Goal: Task Accomplishment & Management: Manage account settings

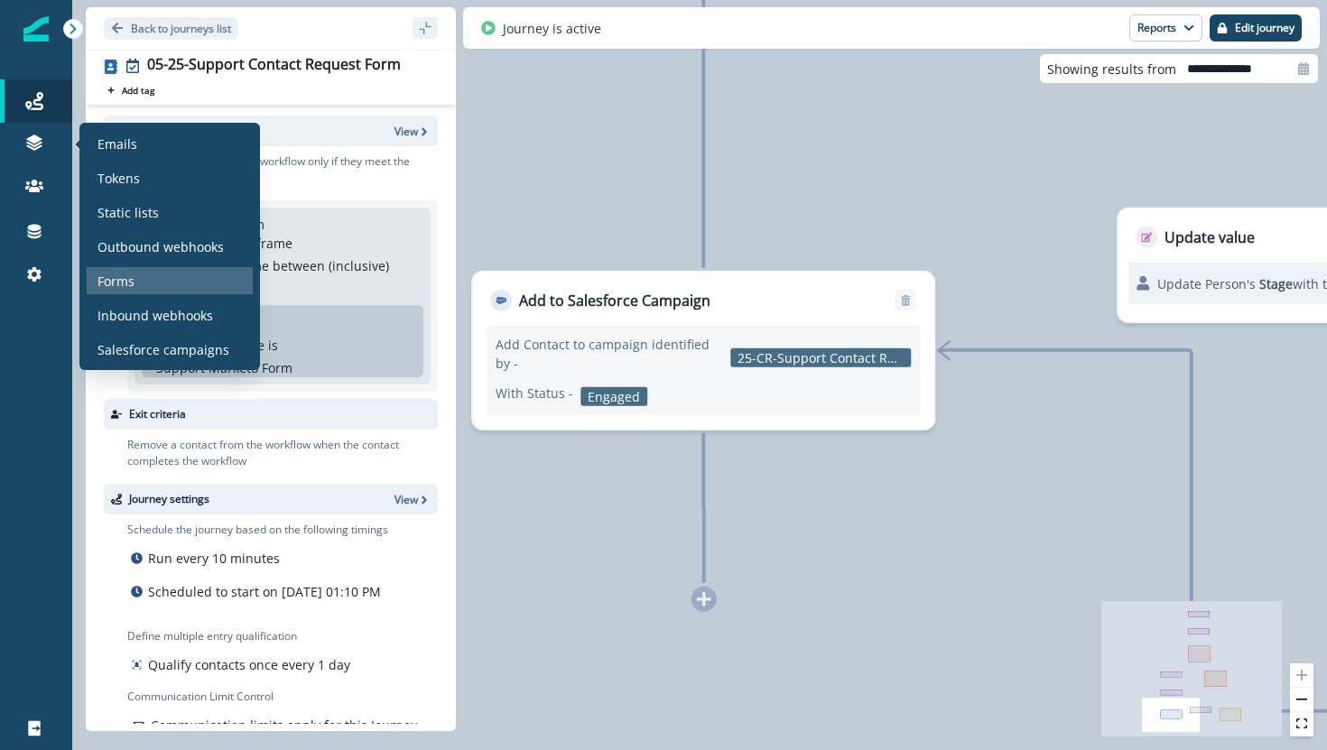
click at [112, 277] on p "Forms" at bounding box center [115, 281] width 37 height 19
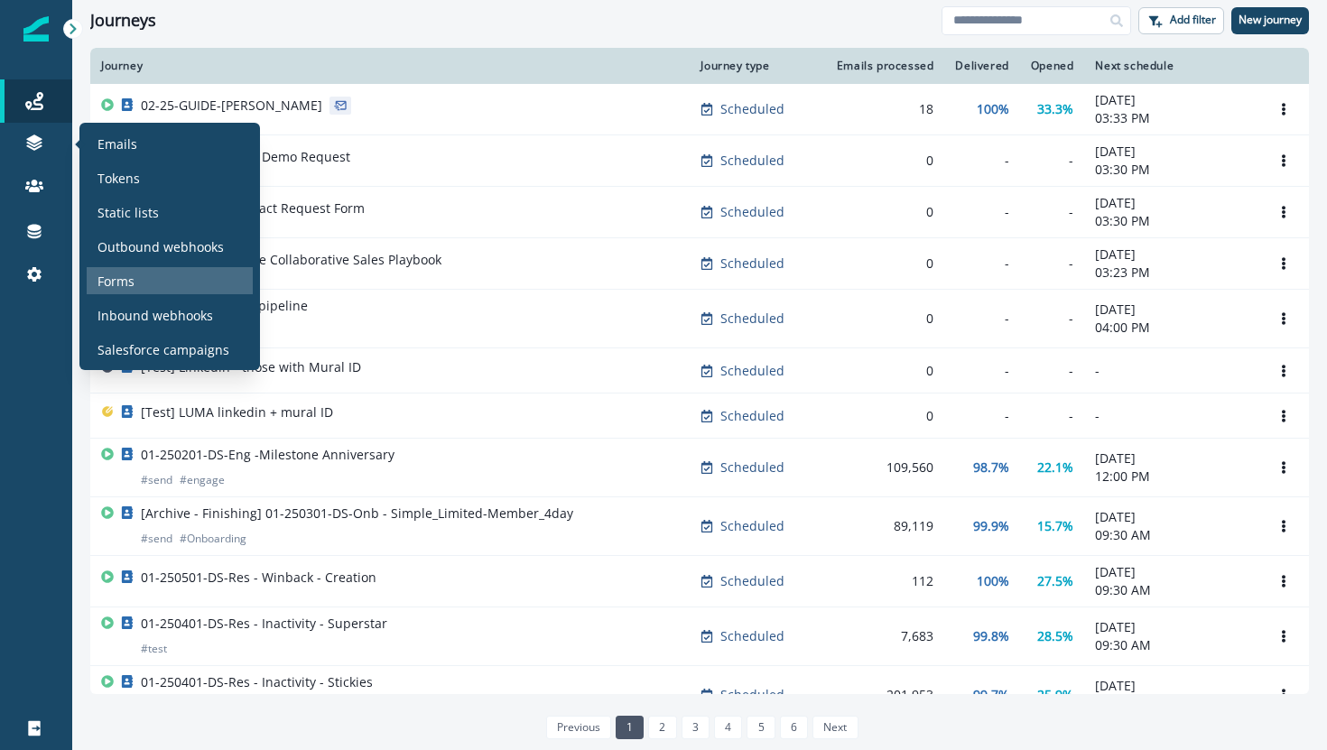
click at [93, 284] on div "Forms" at bounding box center [170, 280] width 166 height 27
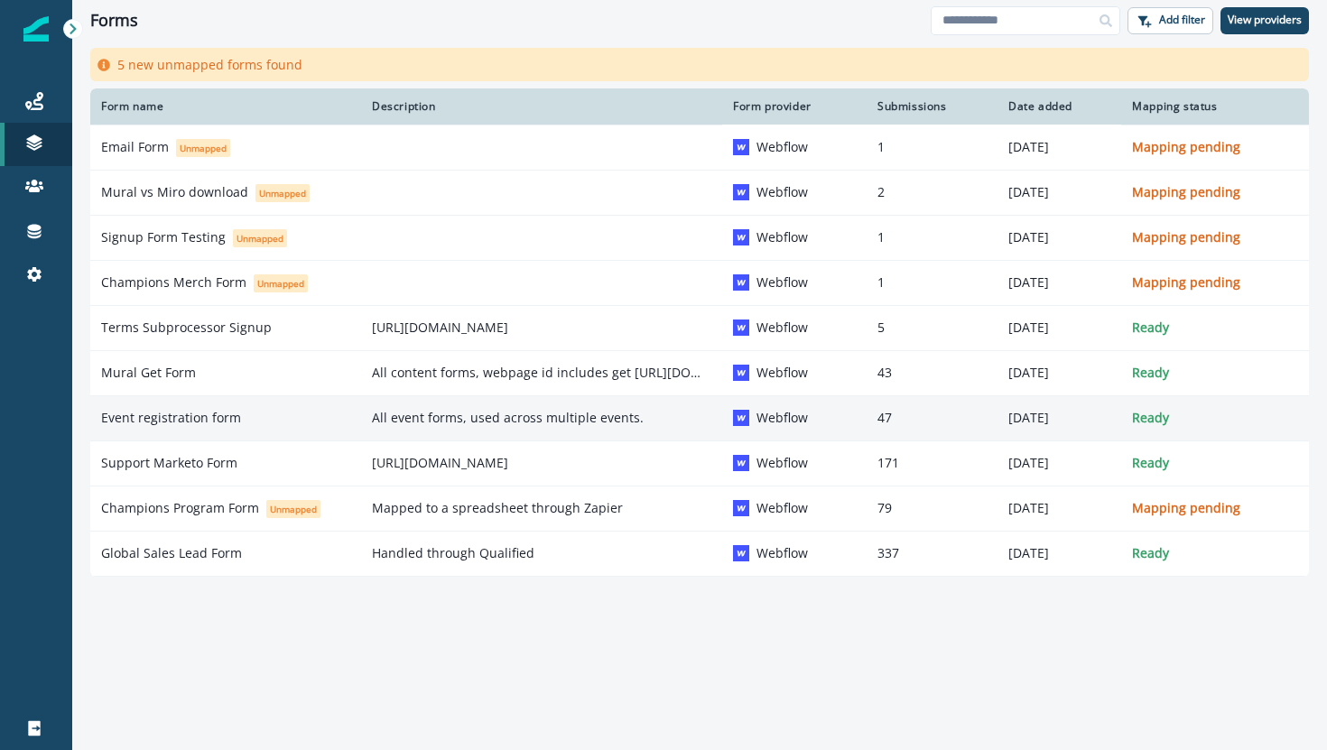
click at [176, 418] on p "Event registration form" at bounding box center [171, 418] width 140 height 18
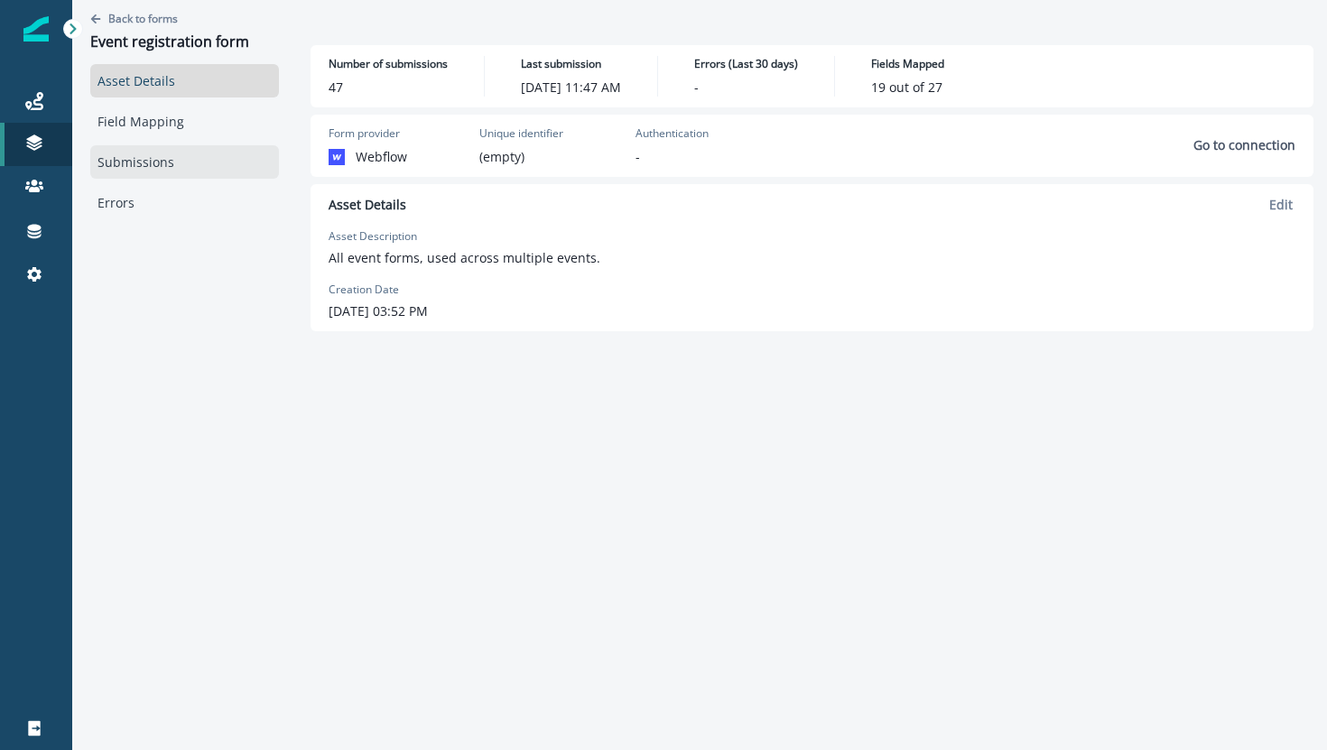
click at [149, 164] on link "Submissions" at bounding box center [184, 161] width 189 height 33
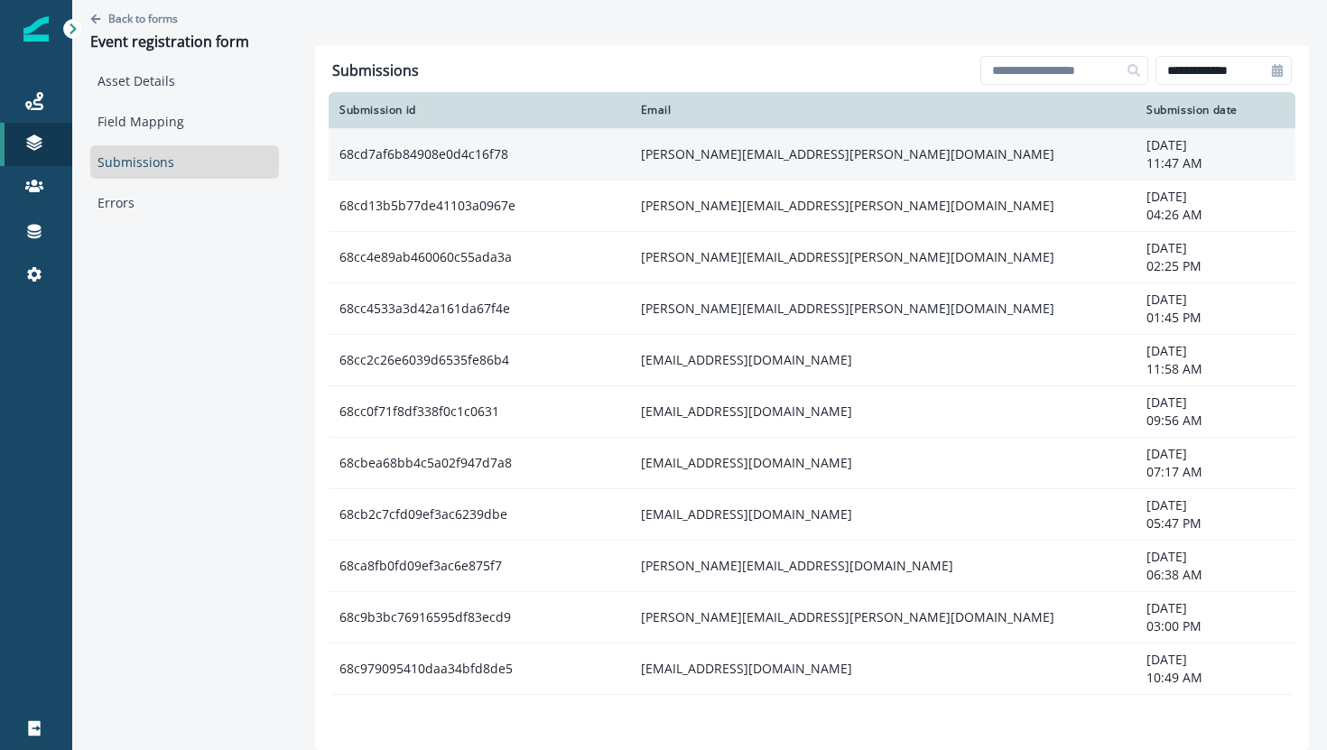
click at [480, 149] on td "68cd7af6b84908e0d4c16f78" at bounding box center [479, 153] width 301 height 51
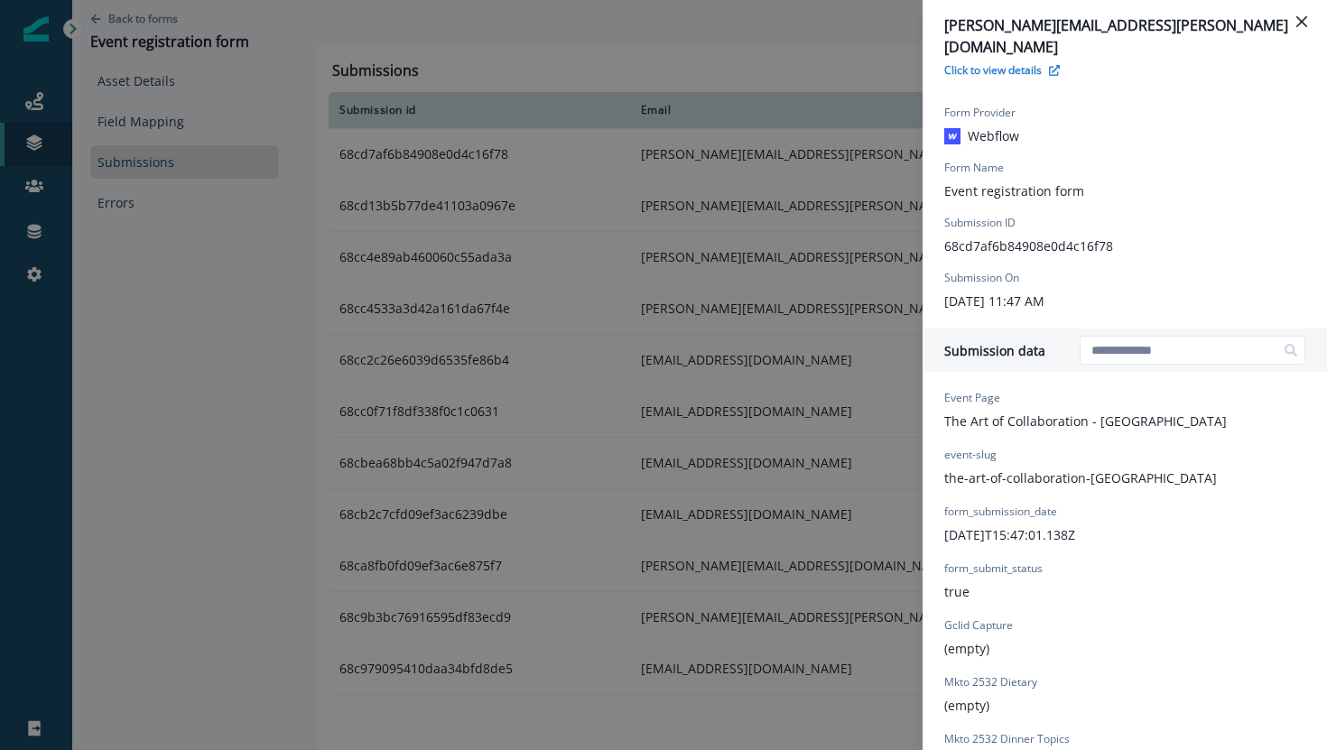
click at [422, 199] on div "michael.woodford@white.se Click to view details Form Provider Webflow Form Name…" at bounding box center [663, 375] width 1327 height 750
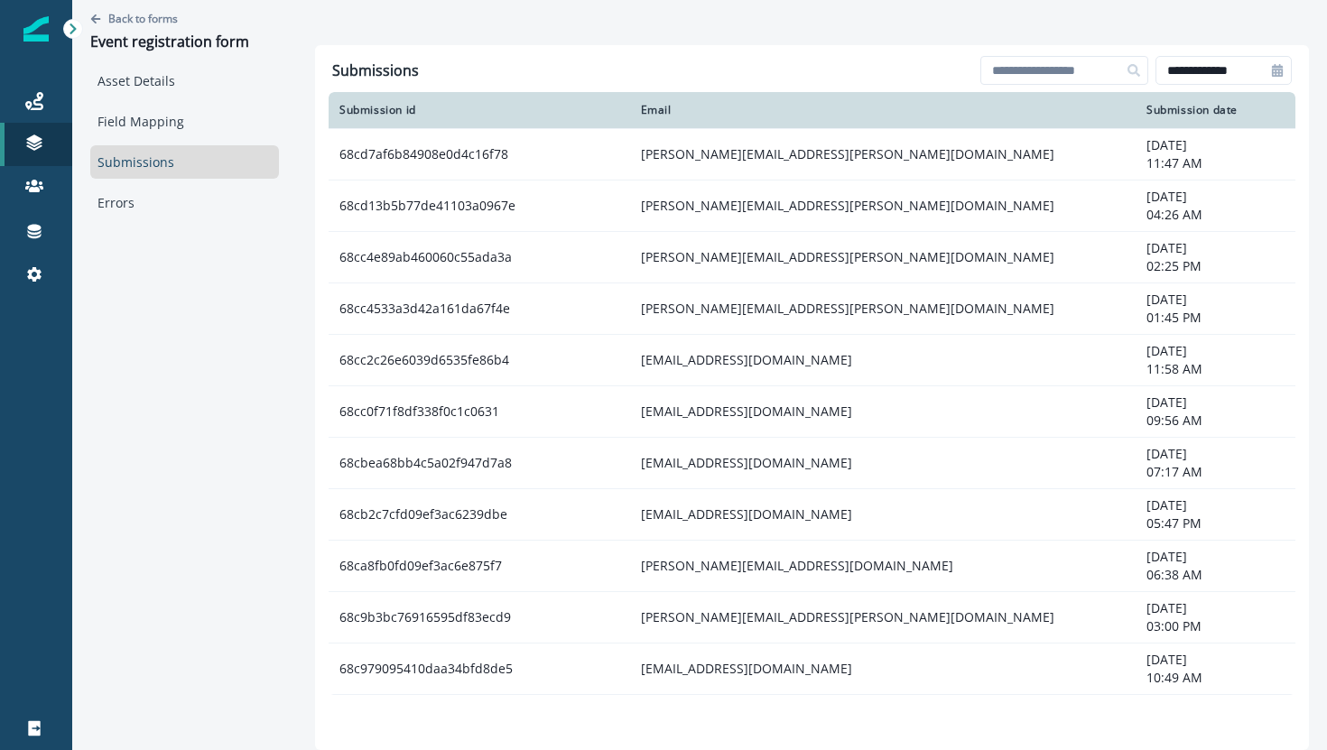
click at [422, 199] on td "68cd13b5b77de41103a0967e" at bounding box center [479, 205] width 301 height 51
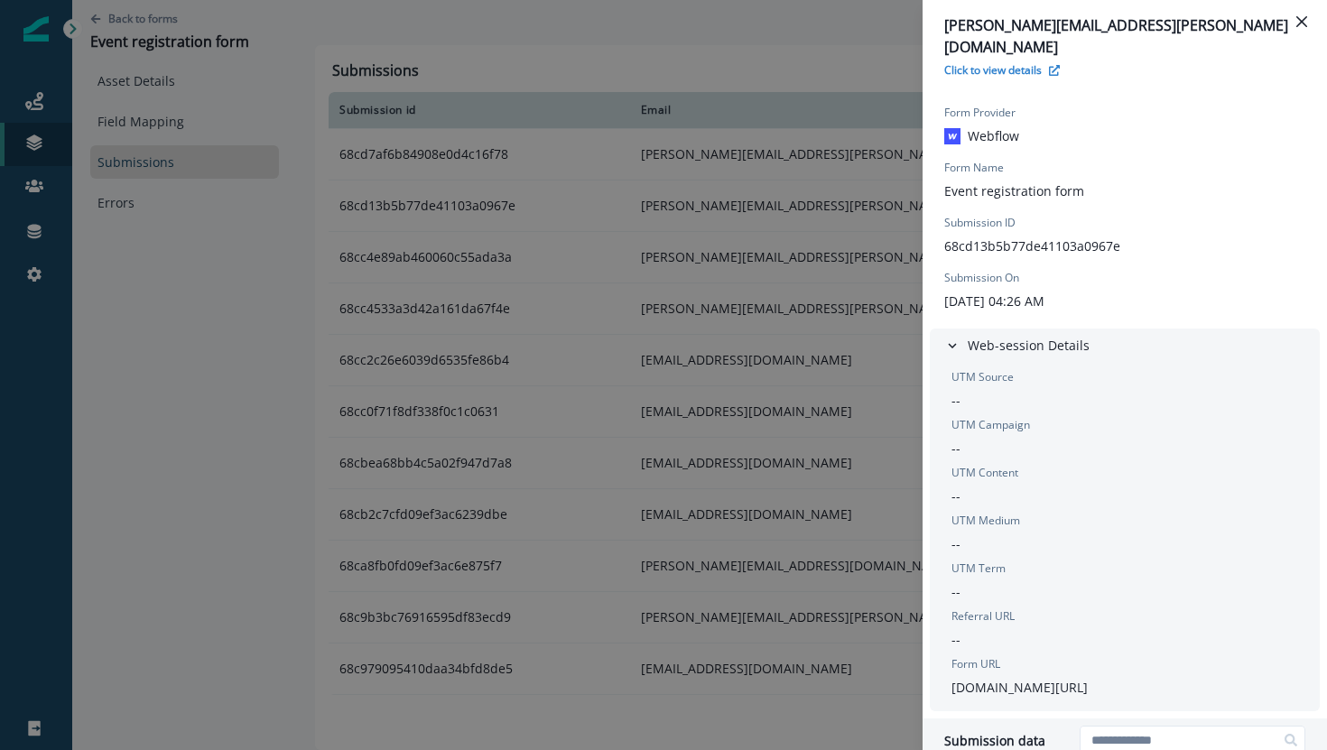
click at [437, 175] on div "robin.wong@bt.com Click to view details Form Provider Webflow Form Name Event r…" at bounding box center [663, 375] width 1327 height 750
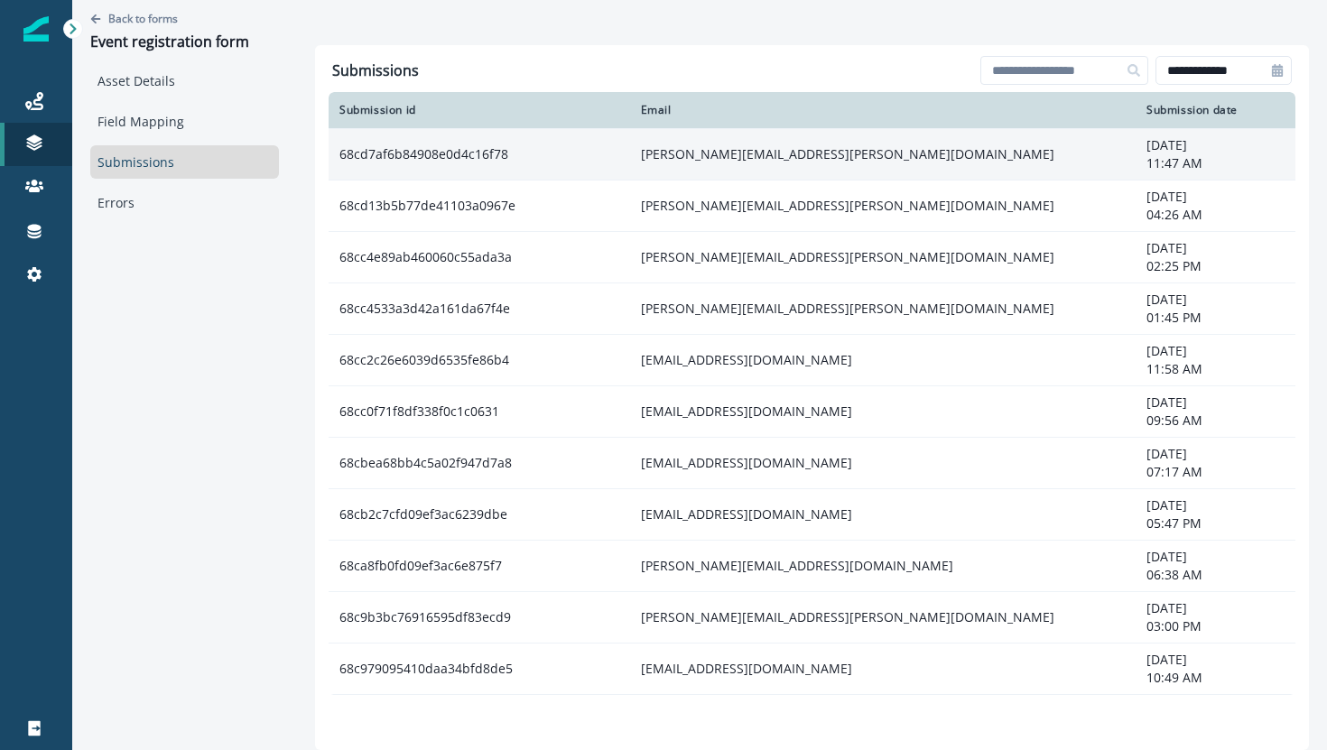
click at [437, 157] on td "68cd7af6b84908e0d4c16f78" at bounding box center [479, 153] width 301 height 51
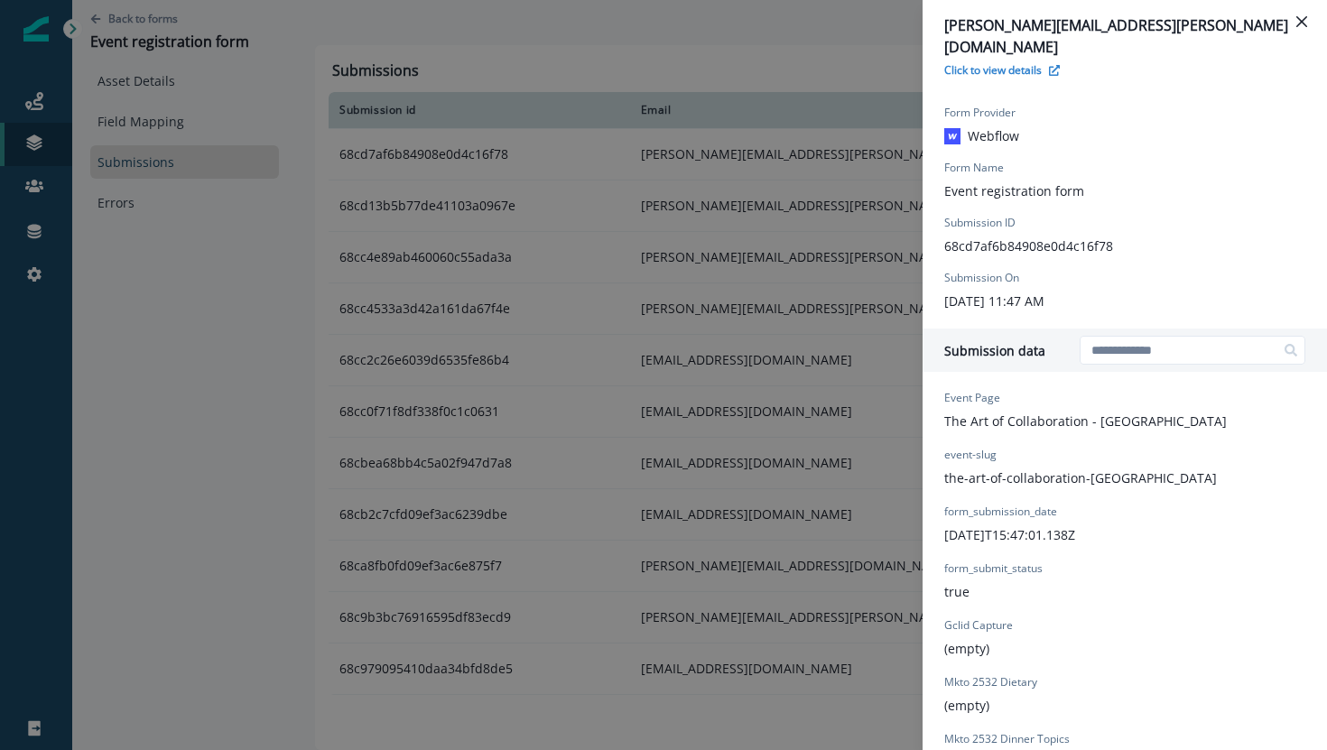
click at [429, 199] on div "michael.woodford@white.se Click to view details Form Provider Webflow Form Name…" at bounding box center [663, 375] width 1327 height 750
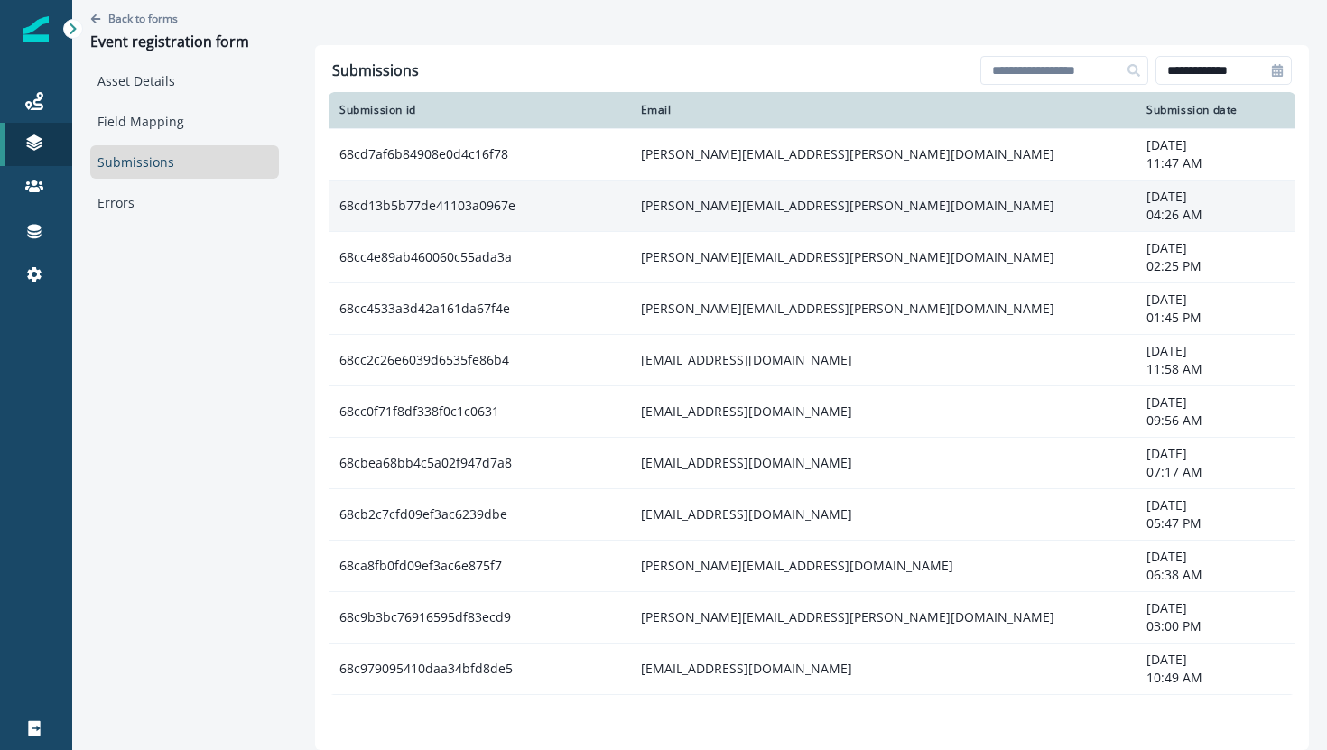
click at [429, 199] on td "68cd13b5b77de41103a0967e" at bounding box center [479, 205] width 301 height 51
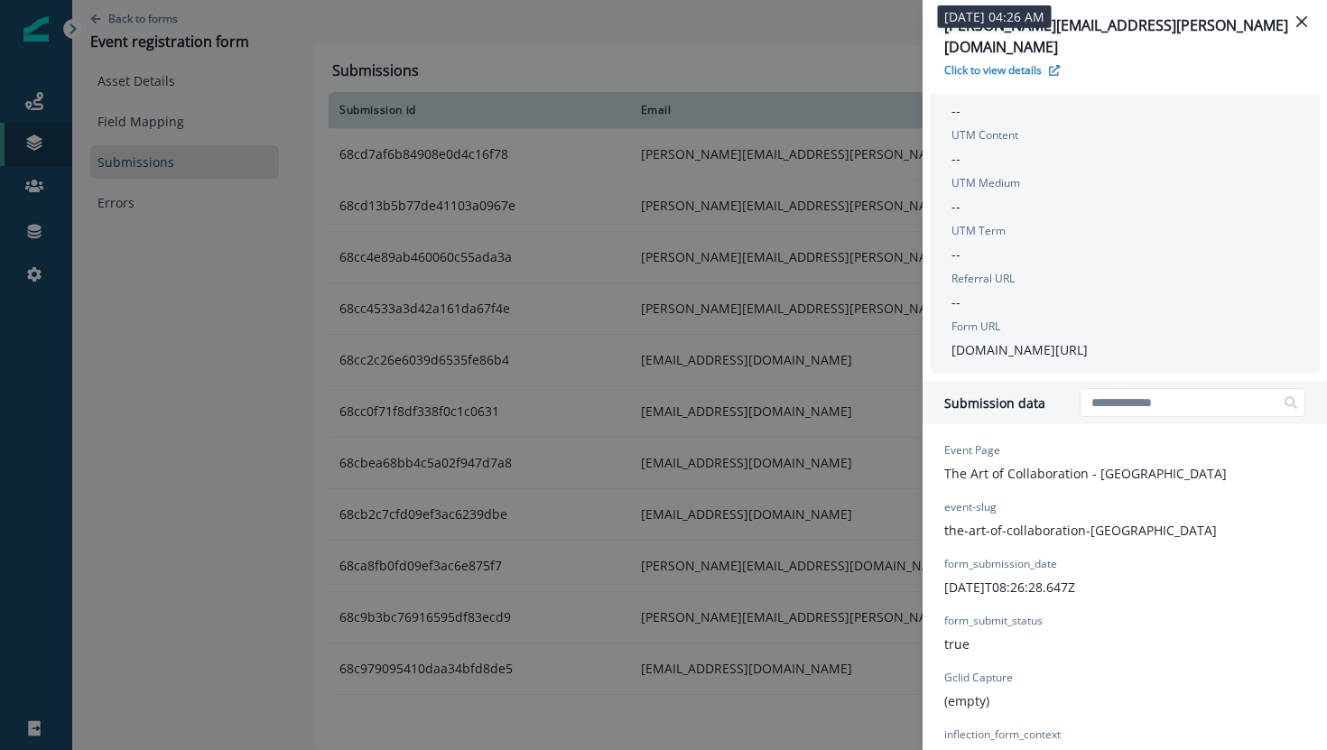
scroll to position [439, 0]
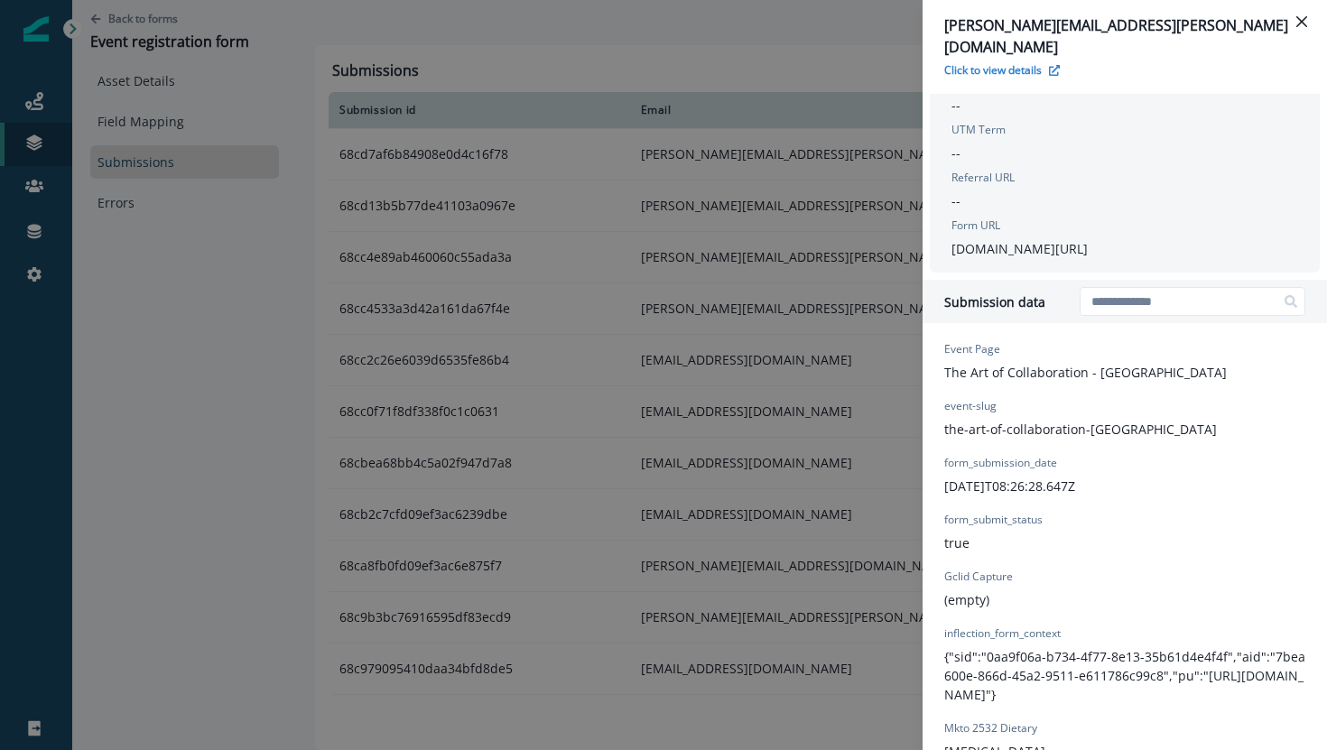
click at [516, 153] on div "robin.wong@bt.com Click to view details Form Provider Webflow Form Name Event r…" at bounding box center [663, 375] width 1327 height 750
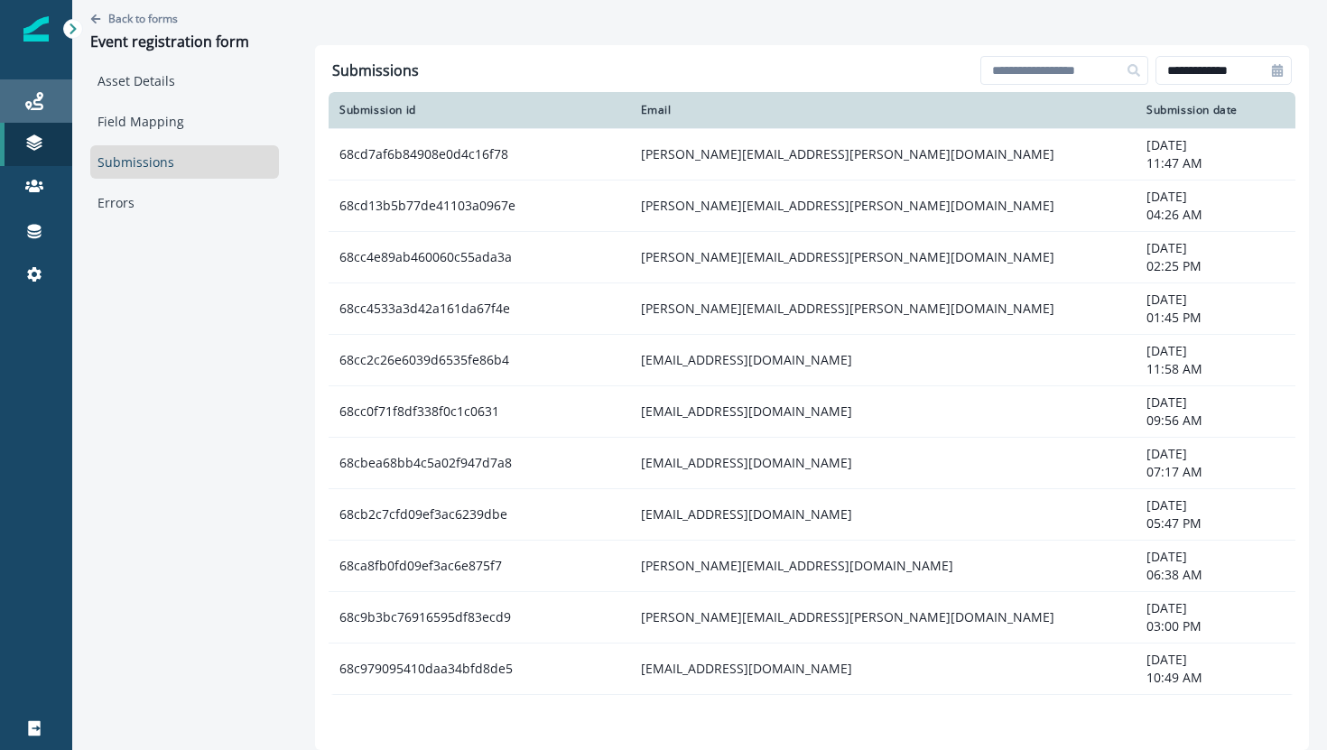
click at [46, 102] on div "Journeys" at bounding box center [36, 101] width 58 height 22
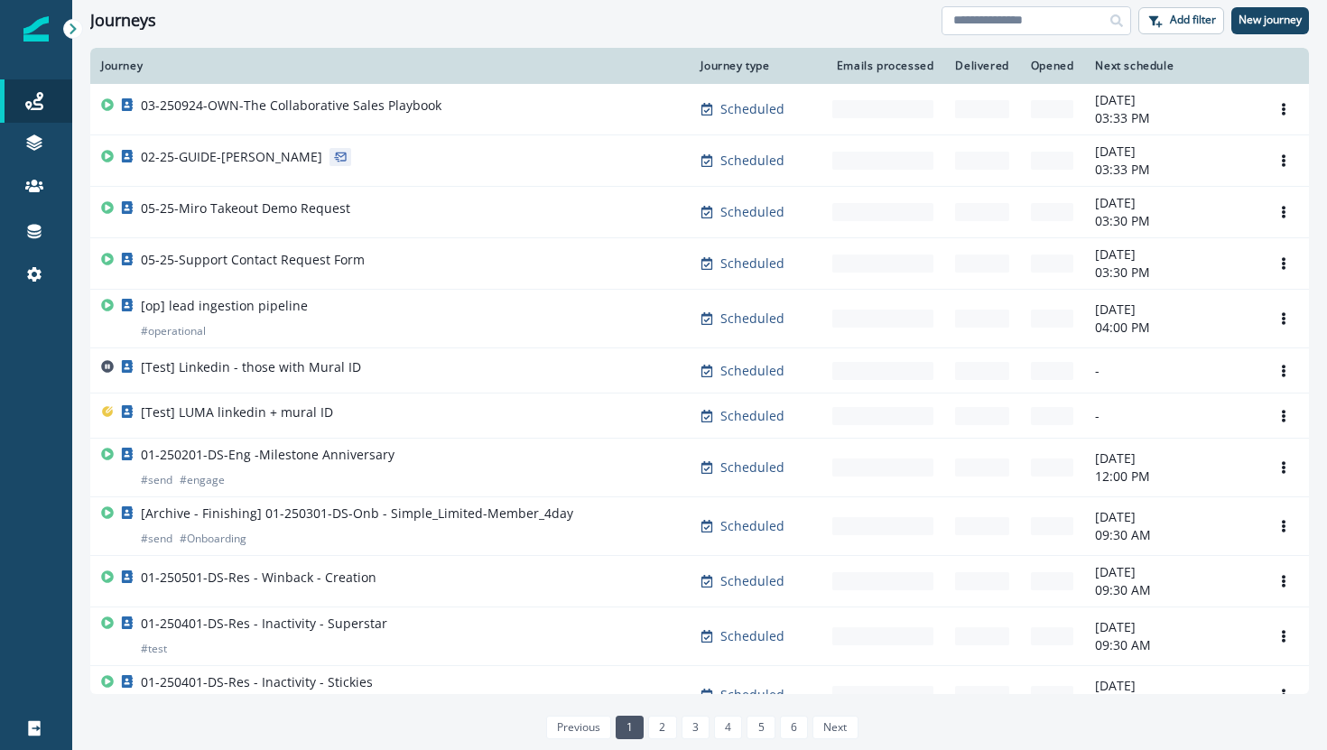
click at [1015, 24] on input at bounding box center [1036, 20] width 190 height 29
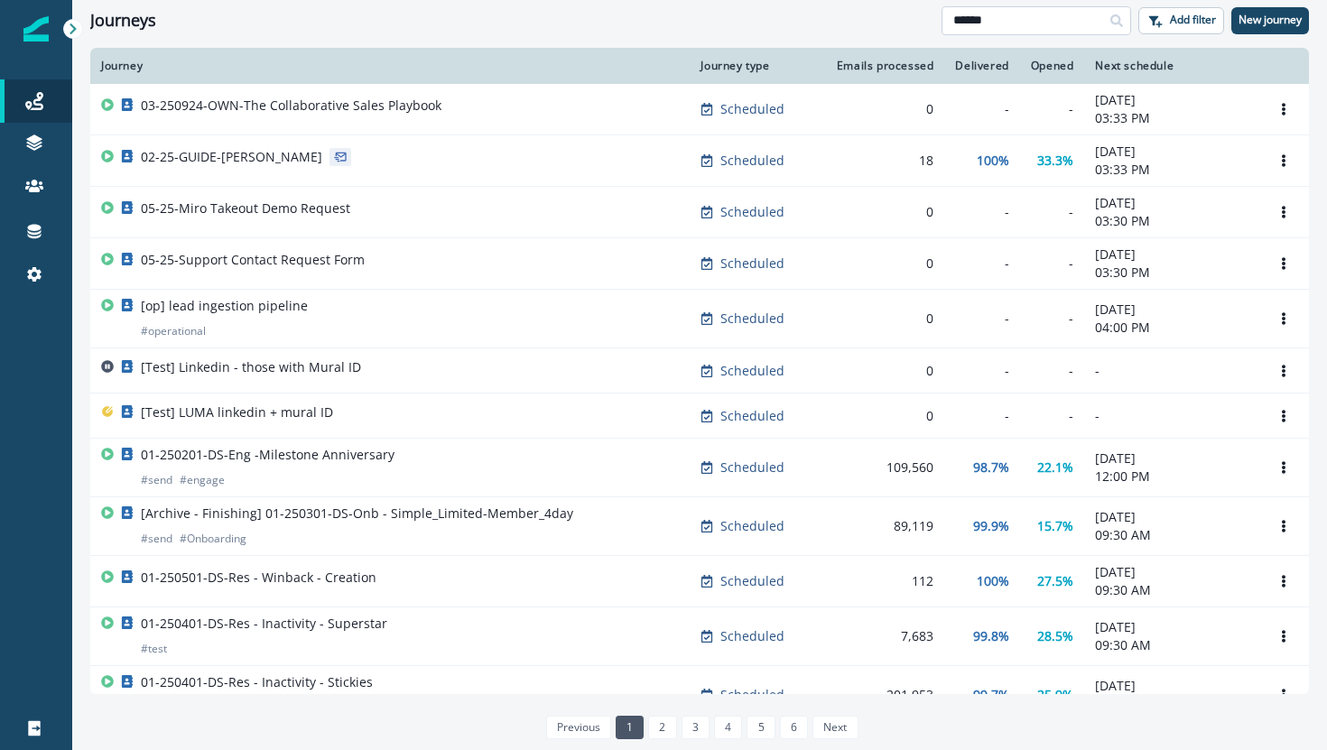
type input "******"
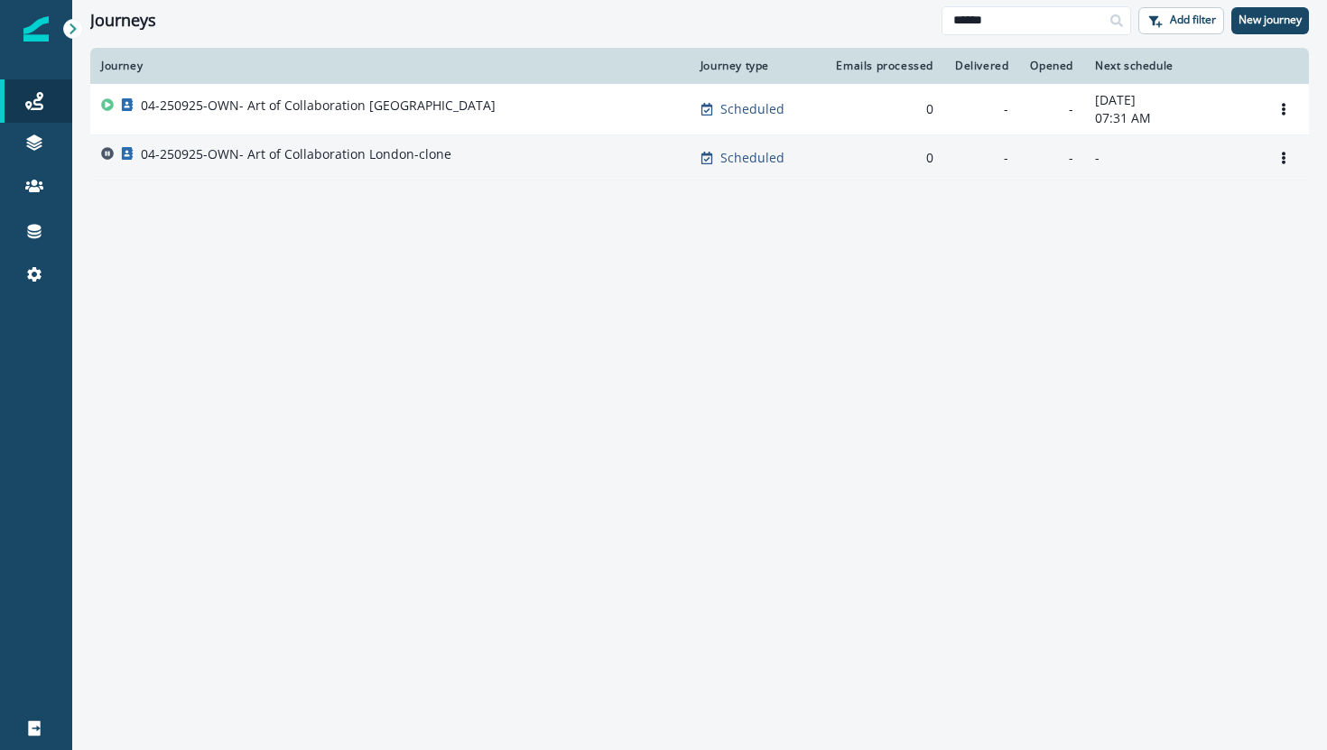
click at [379, 159] on p "04-250925-OWN- Art of Collaboration London-clone" at bounding box center [296, 154] width 310 height 18
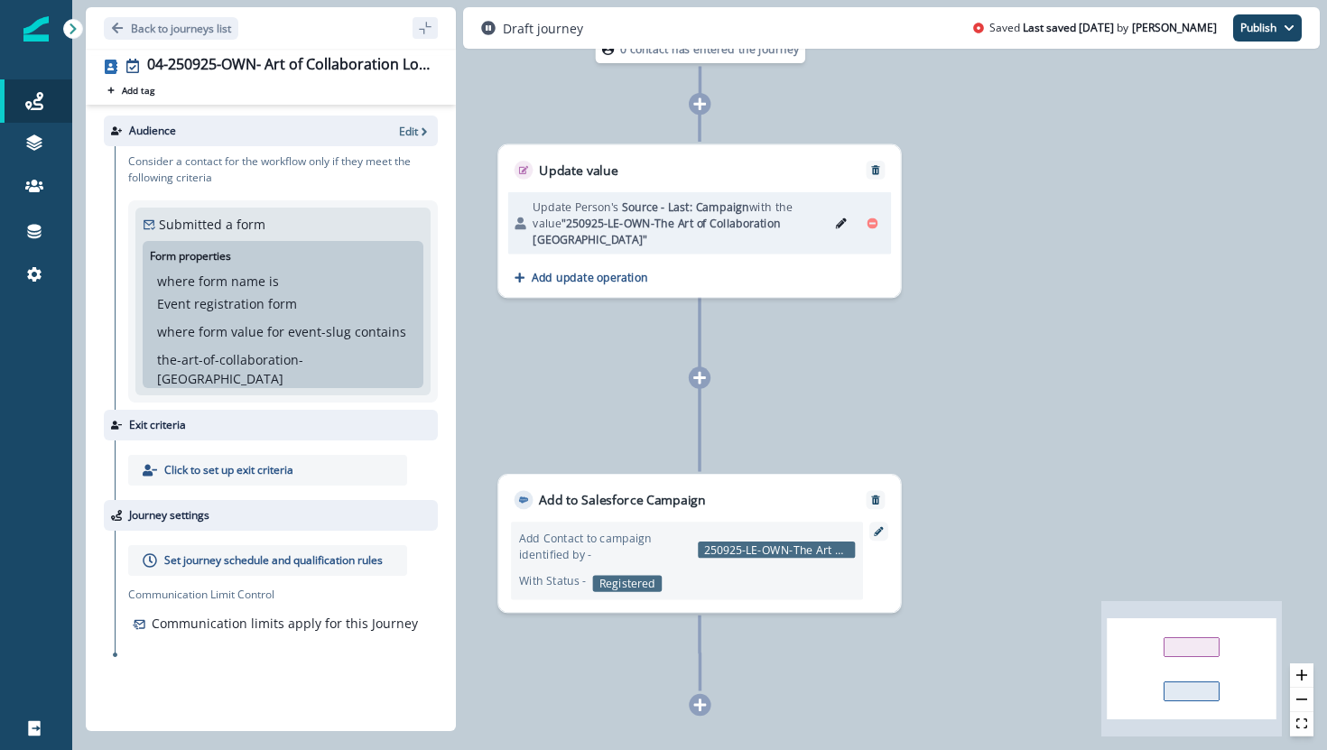
click at [1069, 34] on p "Last saved 14 days ago" at bounding box center [1068, 28] width 91 height 16
click at [189, 21] on p "Back to journeys list" at bounding box center [181, 28] width 100 height 15
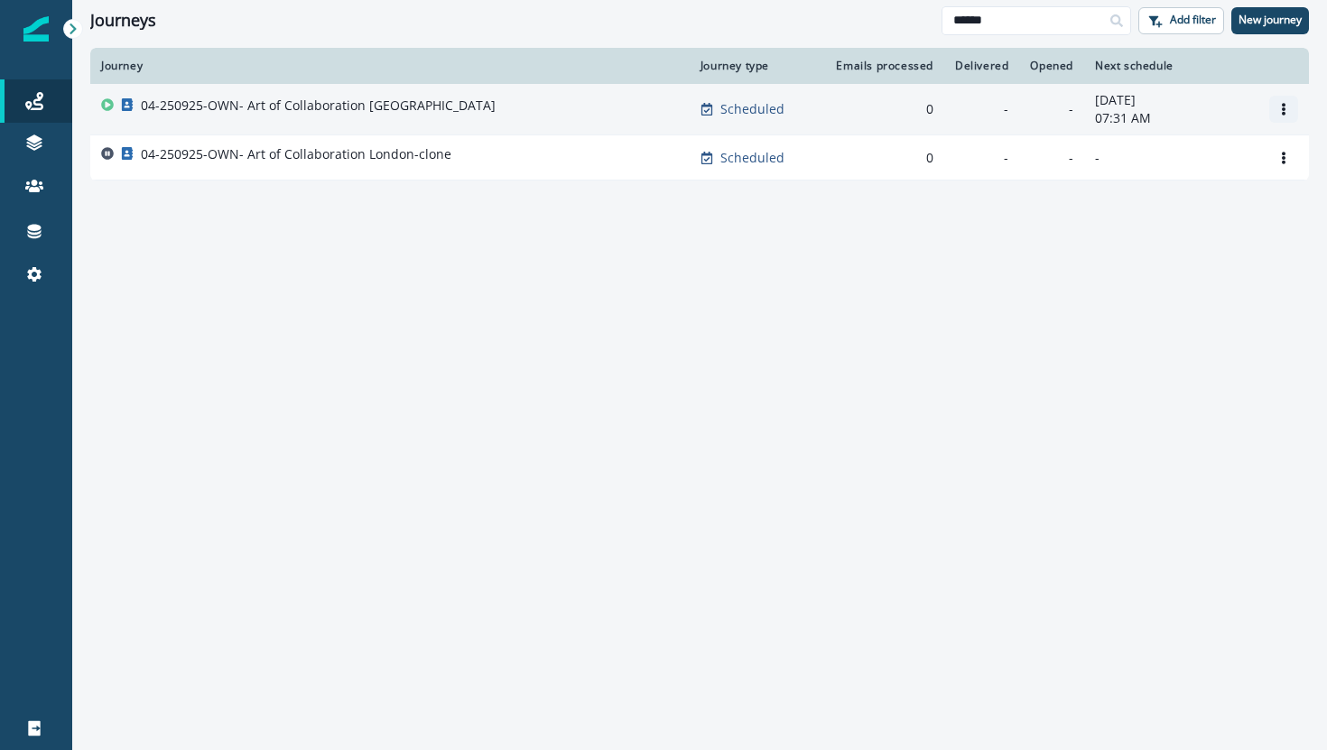
click at [1292, 110] on button "Options" at bounding box center [1283, 109] width 29 height 27
click at [1218, 146] on button "Clone" at bounding box center [1197, 153] width 200 height 29
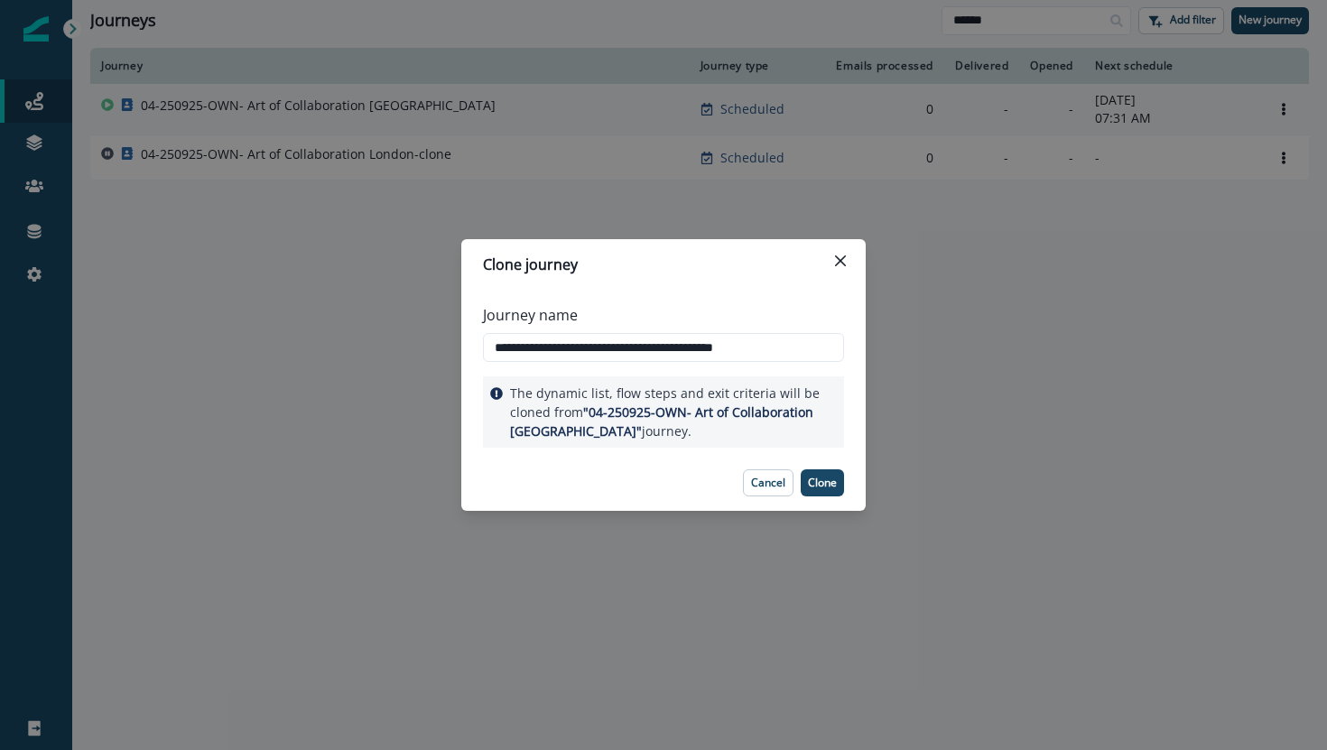
drag, startPoint x: 542, startPoint y: 351, endPoint x: 472, endPoint y: 333, distance: 71.8
click at [472, 333] on div "**********" at bounding box center [663, 372] width 404 height 165
drag, startPoint x: 698, startPoint y: 349, endPoint x: 792, endPoint y: 346, distance: 93.9
click at [793, 347] on input "**********" at bounding box center [663, 347] width 361 height 29
type input "**********"
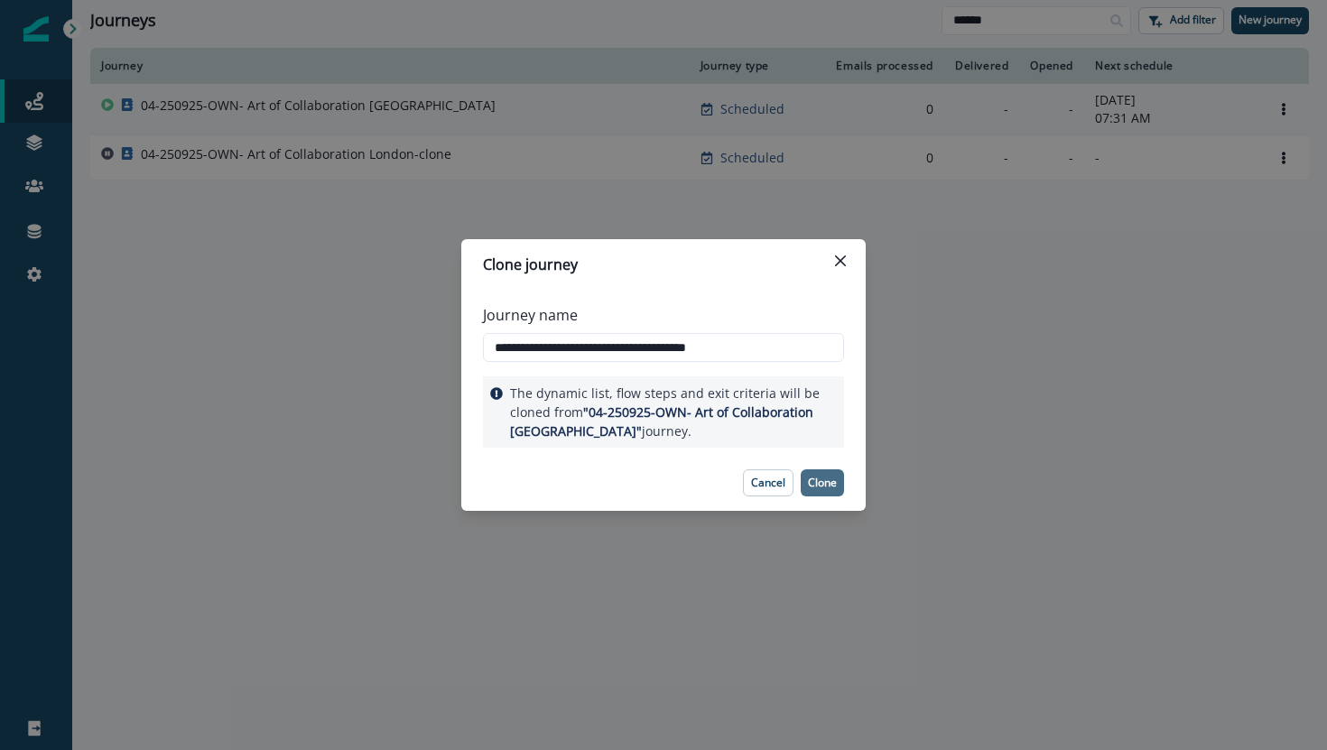
click at [819, 478] on p "Clone" at bounding box center [822, 483] width 29 height 13
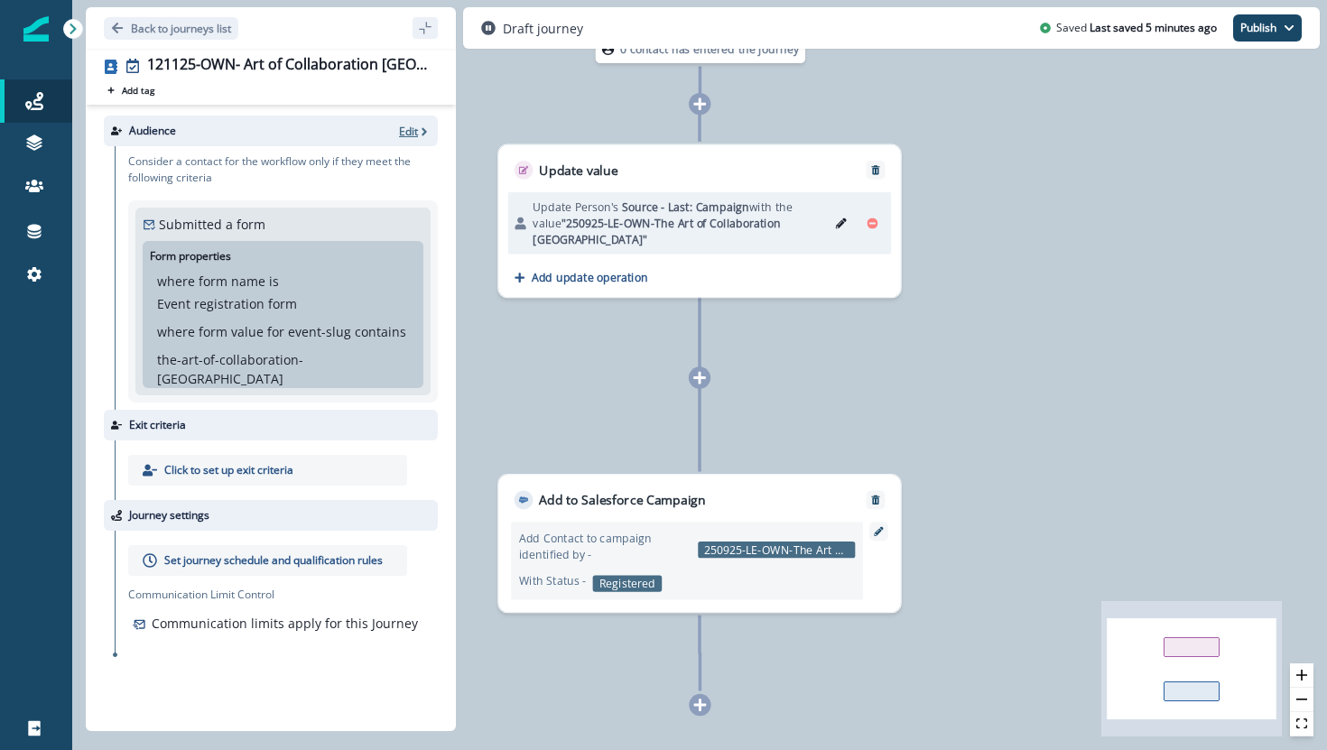
click at [406, 136] on p "Edit" at bounding box center [408, 131] width 19 height 15
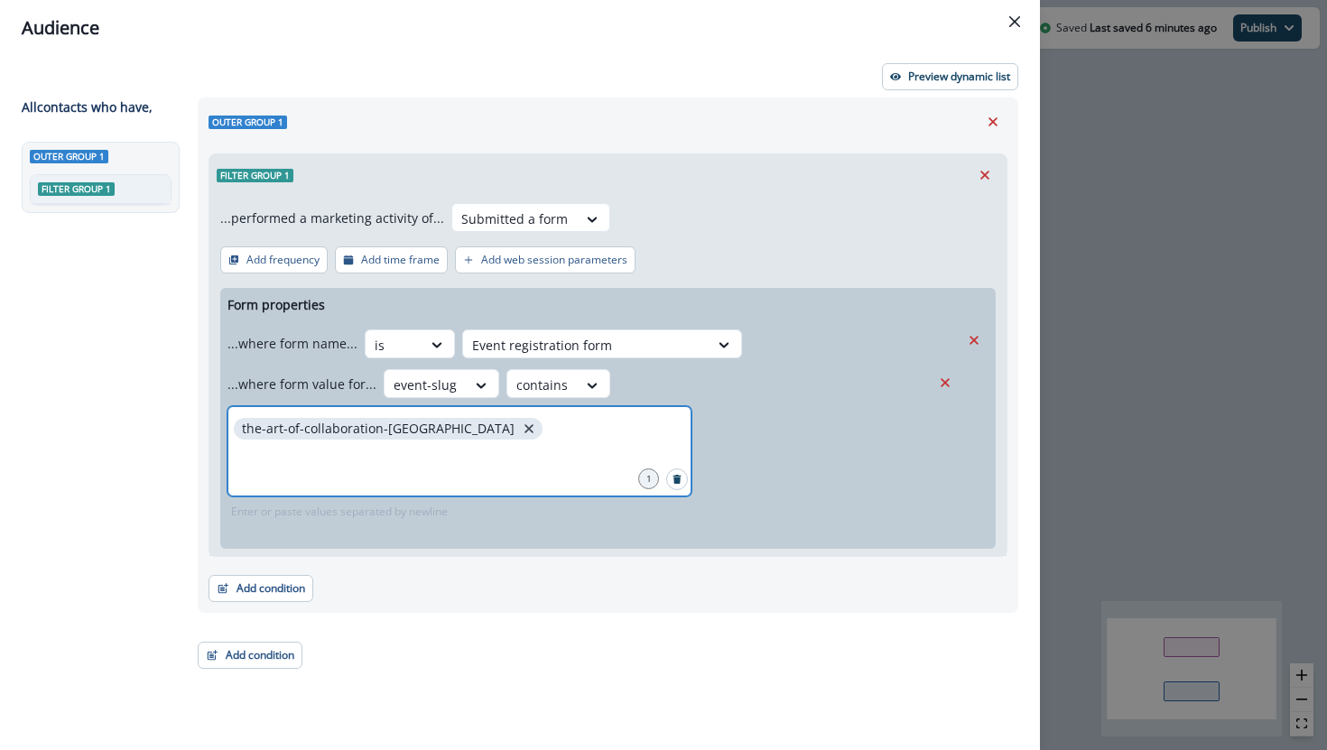
click at [521, 432] on icon "close" at bounding box center [529, 429] width 16 height 16
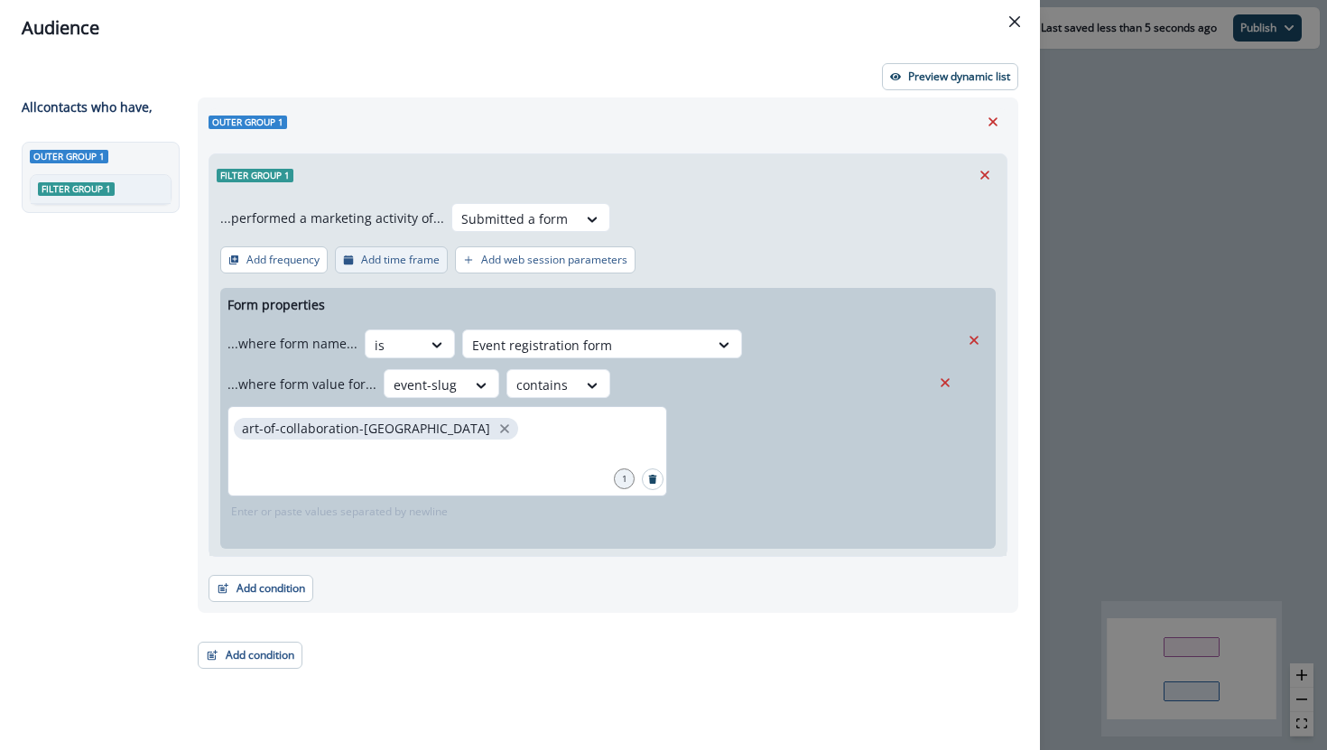
click at [363, 263] on p "Add time frame" at bounding box center [400, 260] width 79 height 13
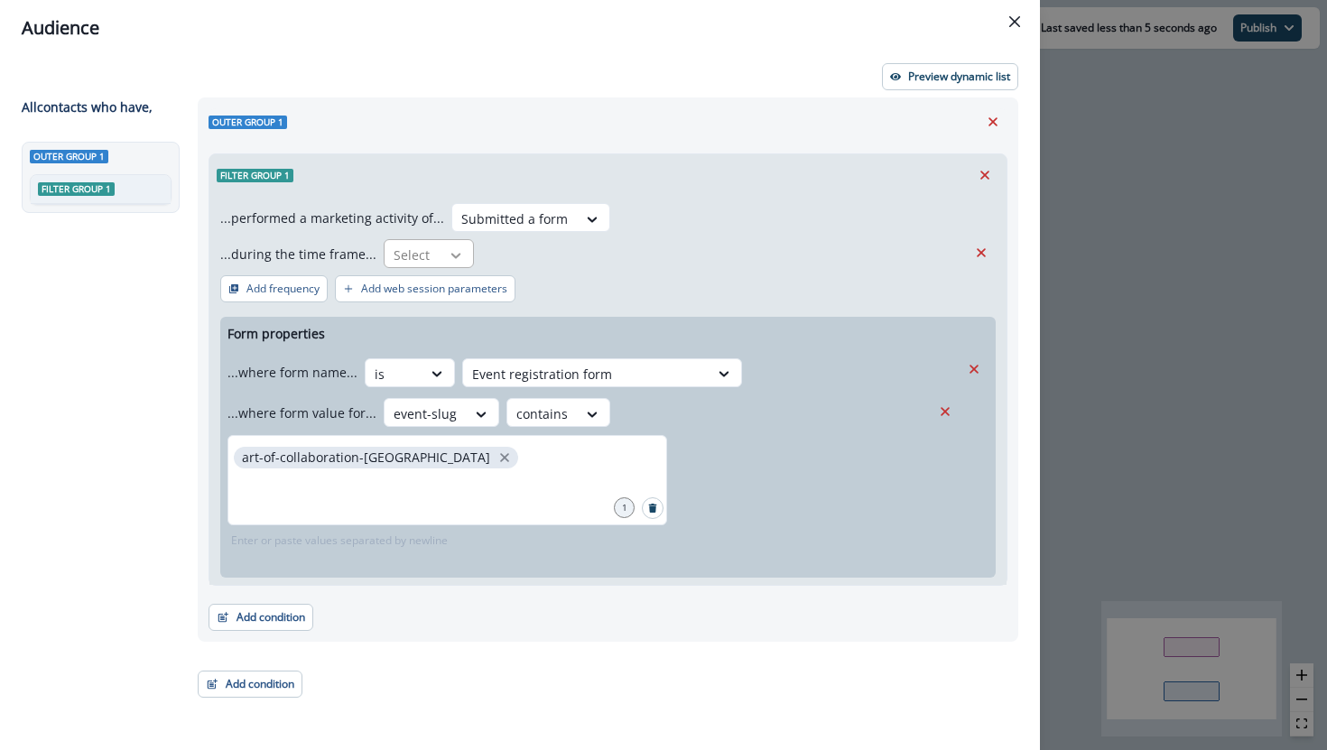
click at [448, 258] on icon at bounding box center [456, 255] width 16 height 18
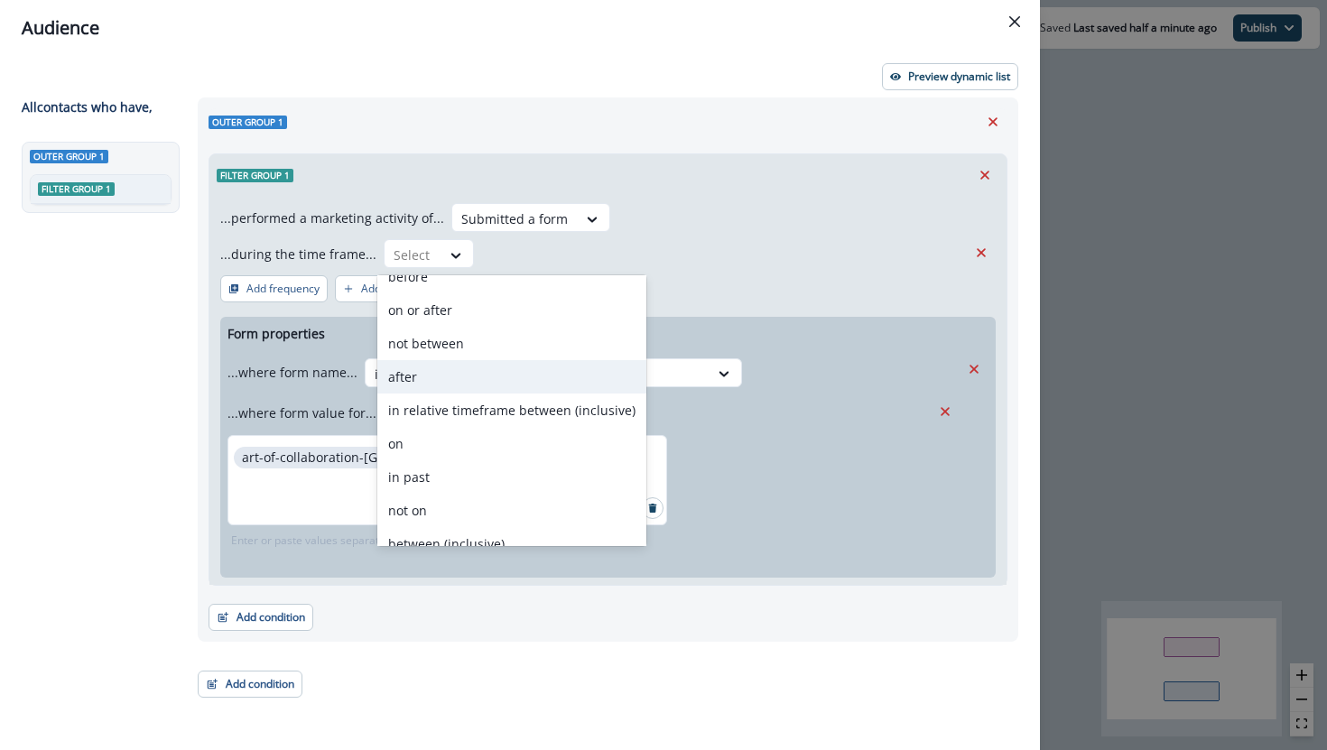
scroll to position [70, 0]
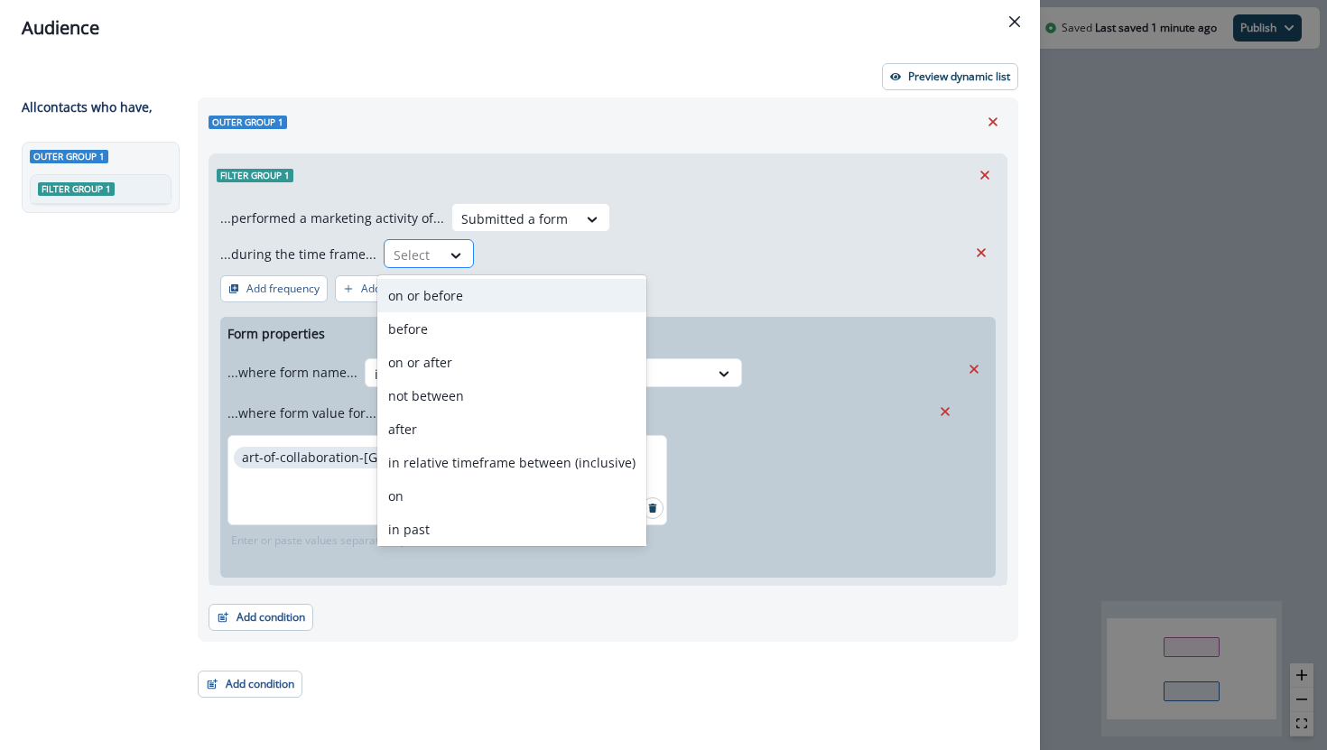
click at [409, 254] on div at bounding box center [413, 255] width 38 height 23
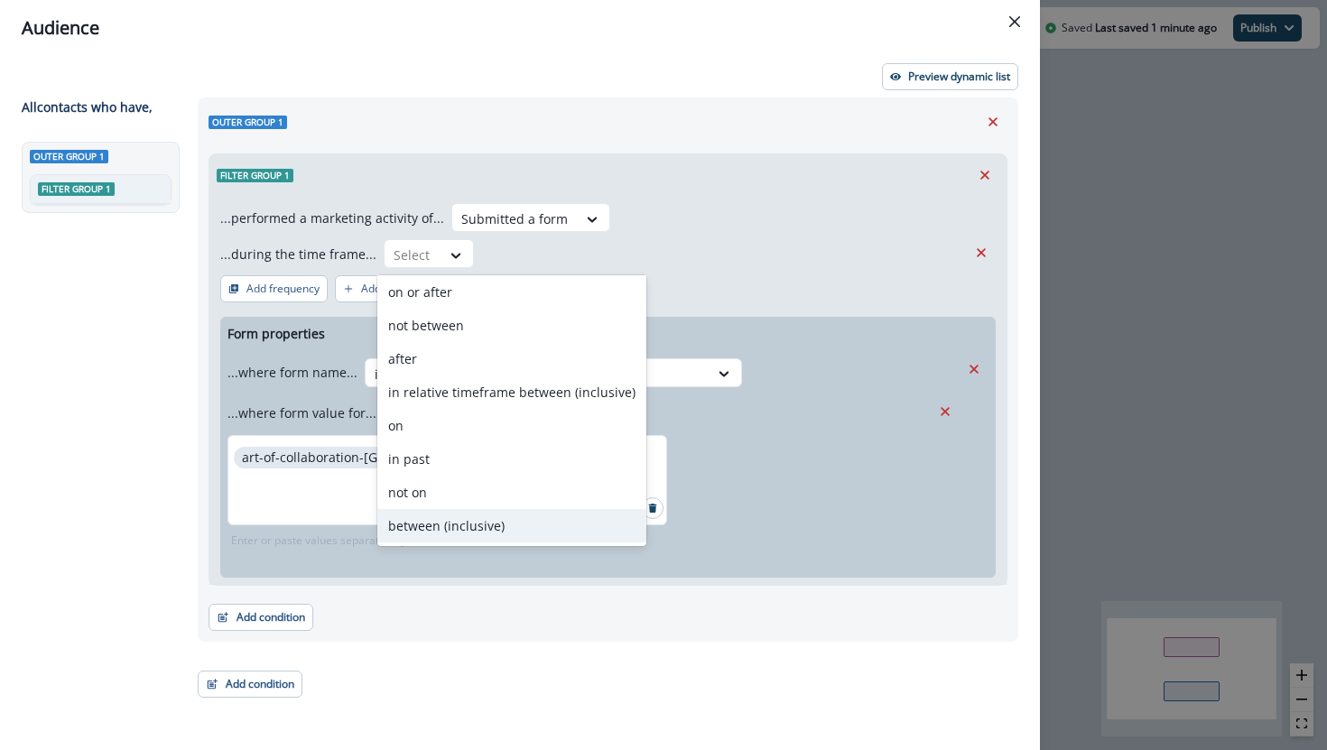
click at [407, 526] on div "between (inclusive)" at bounding box center [511, 525] width 269 height 33
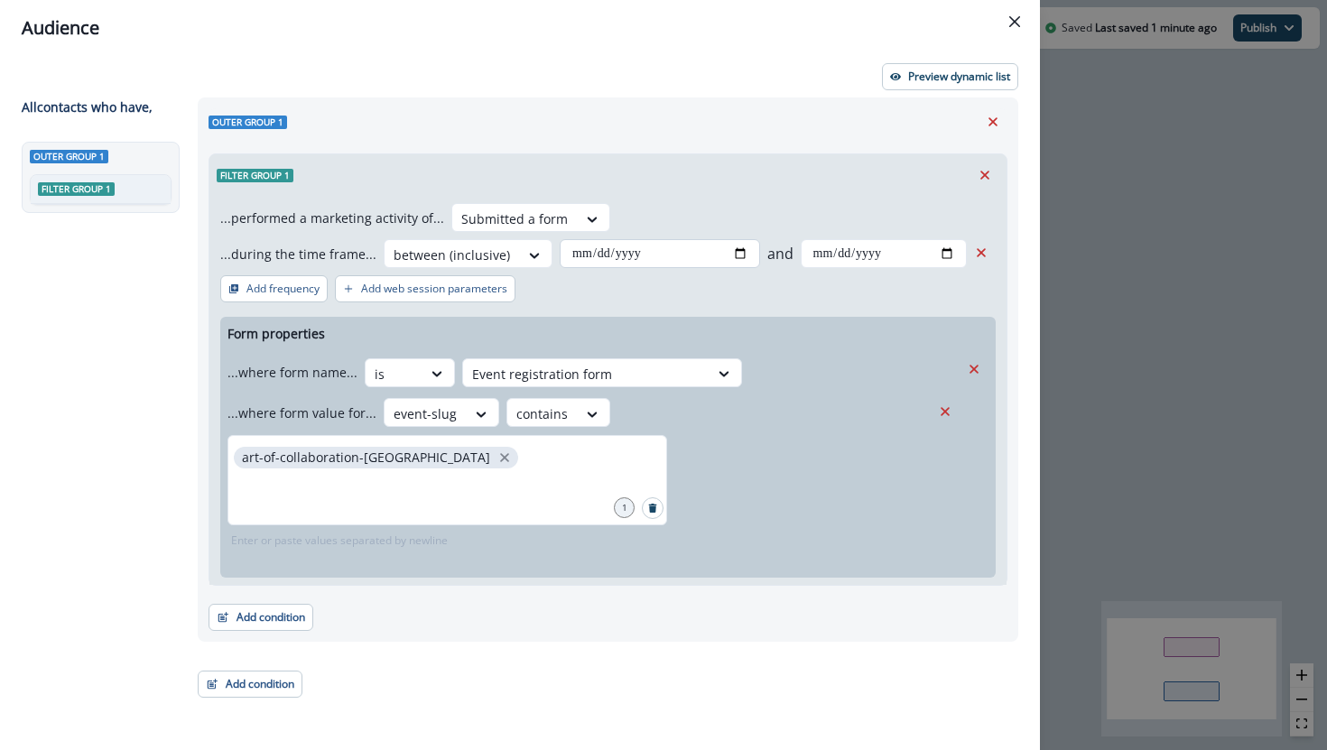
click at [631, 259] on input "date" at bounding box center [659, 253] width 199 height 29
click at [984, 255] on icon "Remove" at bounding box center [981, 253] width 16 height 16
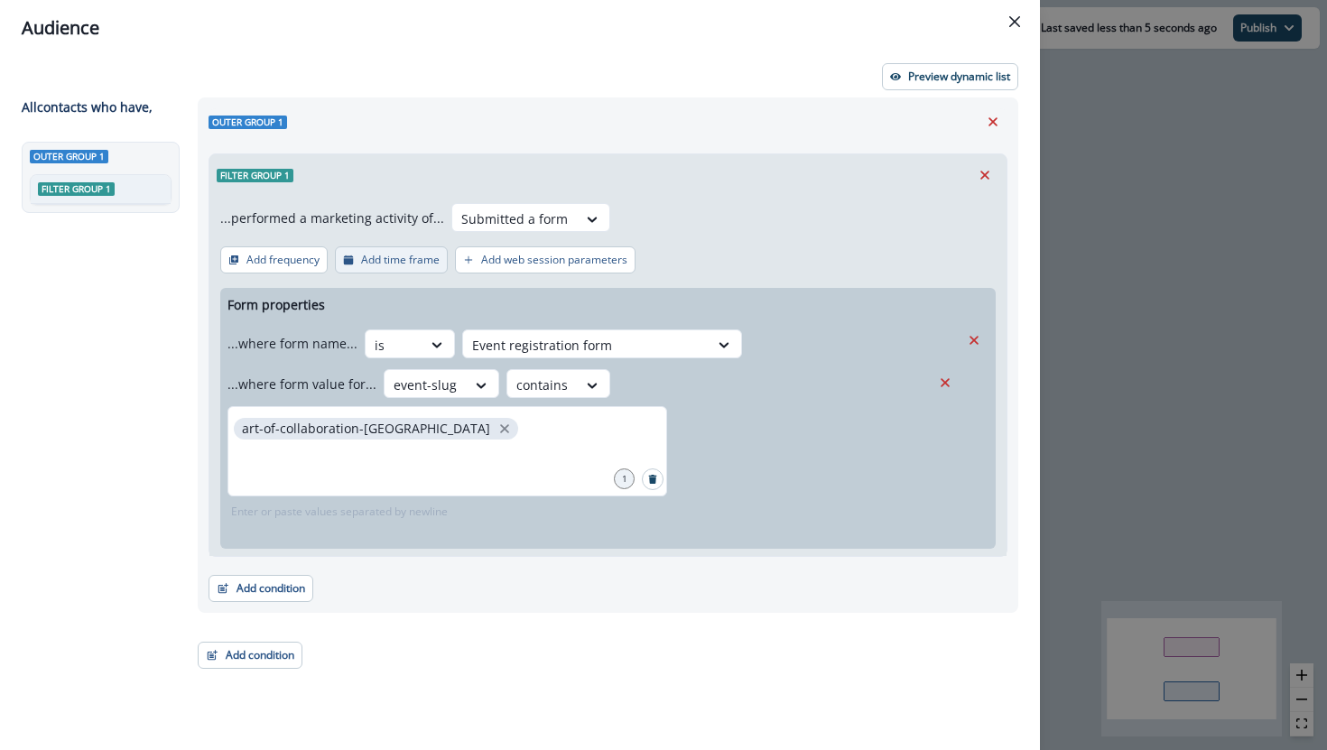
click at [381, 264] on p "Add time frame" at bounding box center [400, 260] width 79 height 13
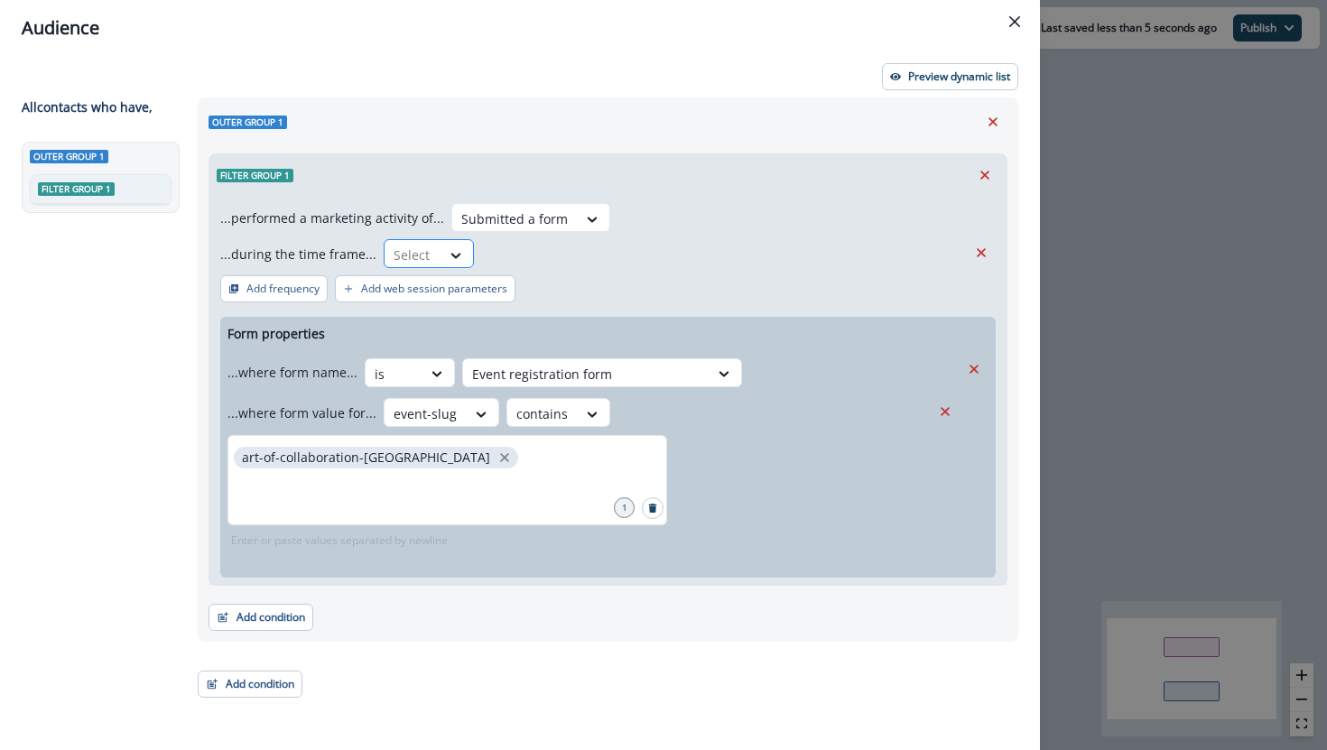
click at [384, 261] on div "Select" at bounding box center [412, 255] width 56 height 30
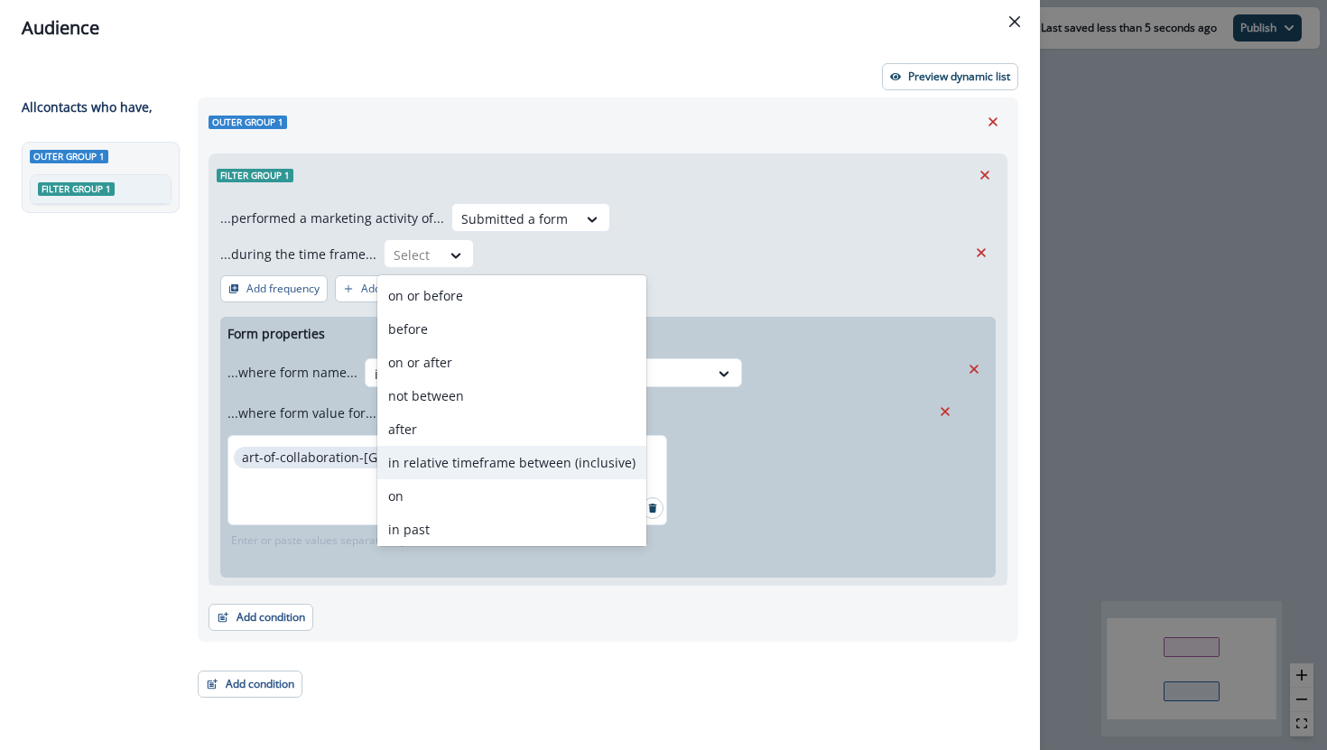
click at [446, 469] on div "in relative timeframe between (inclusive)" at bounding box center [511, 462] width 269 height 33
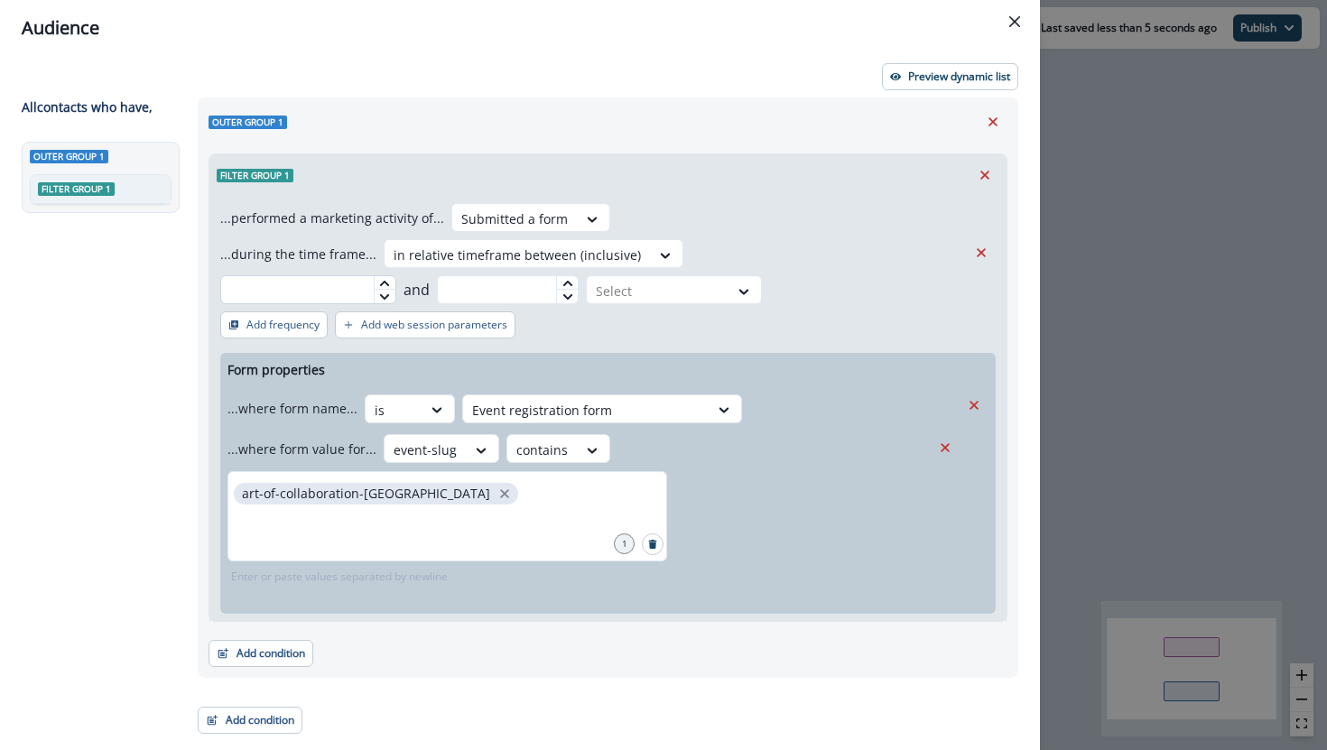
click at [396, 275] on input "text" at bounding box center [308, 289] width 176 height 29
type input "*"
click at [579, 275] on input "text" at bounding box center [508, 289] width 143 height 29
type input "*"
click at [719, 280] on div at bounding box center [658, 291] width 124 height 23
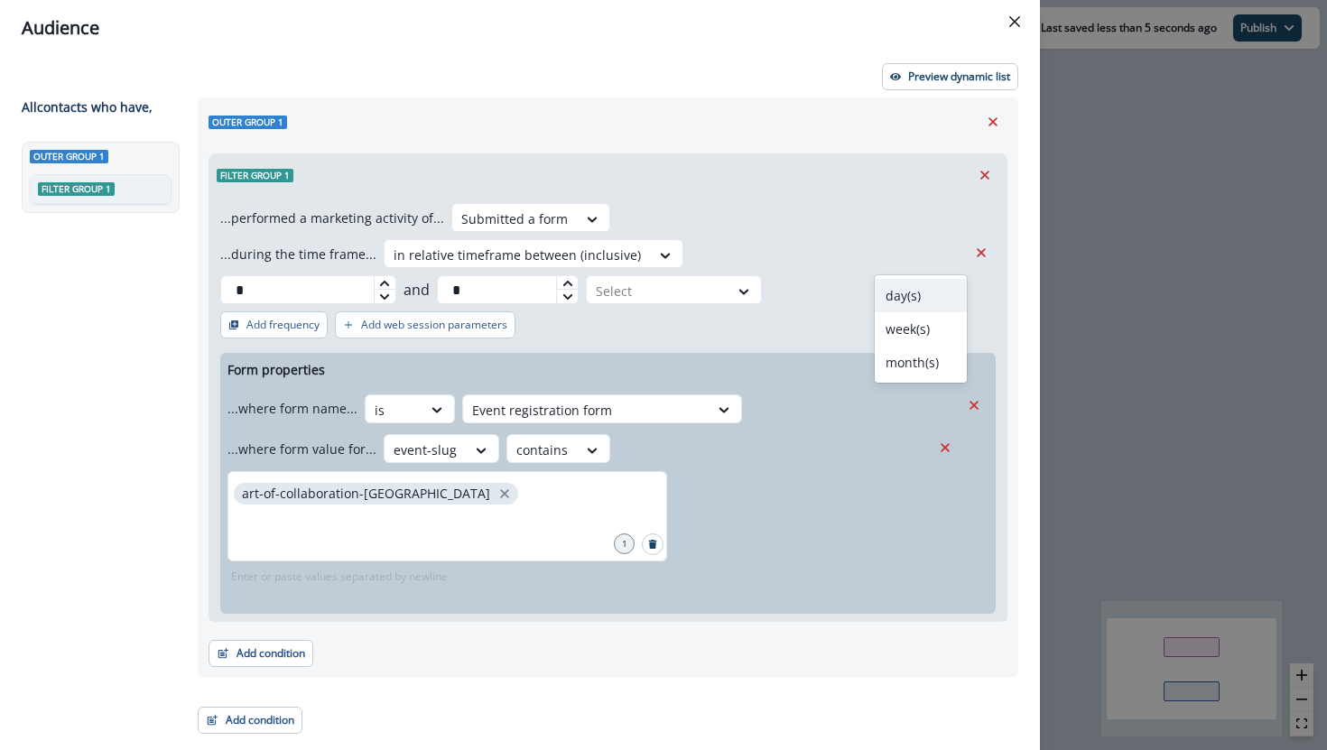
click at [898, 296] on div "day(s)" at bounding box center [921, 295] width 92 height 33
click at [1032, 176] on div "Preview dynamic list All contact s who have, Outer group 1 Filter group 1 Outer…" at bounding box center [520, 403] width 1040 height 694
click at [949, 62] on div "Preview dynamic list All contact s who have, Outer group 1 Filter group 1 Outer…" at bounding box center [520, 403] width 1040 height 694
click at [949, 81] on p "Preview dynamic list" at bounding box center [959, 76] width 102 height 13
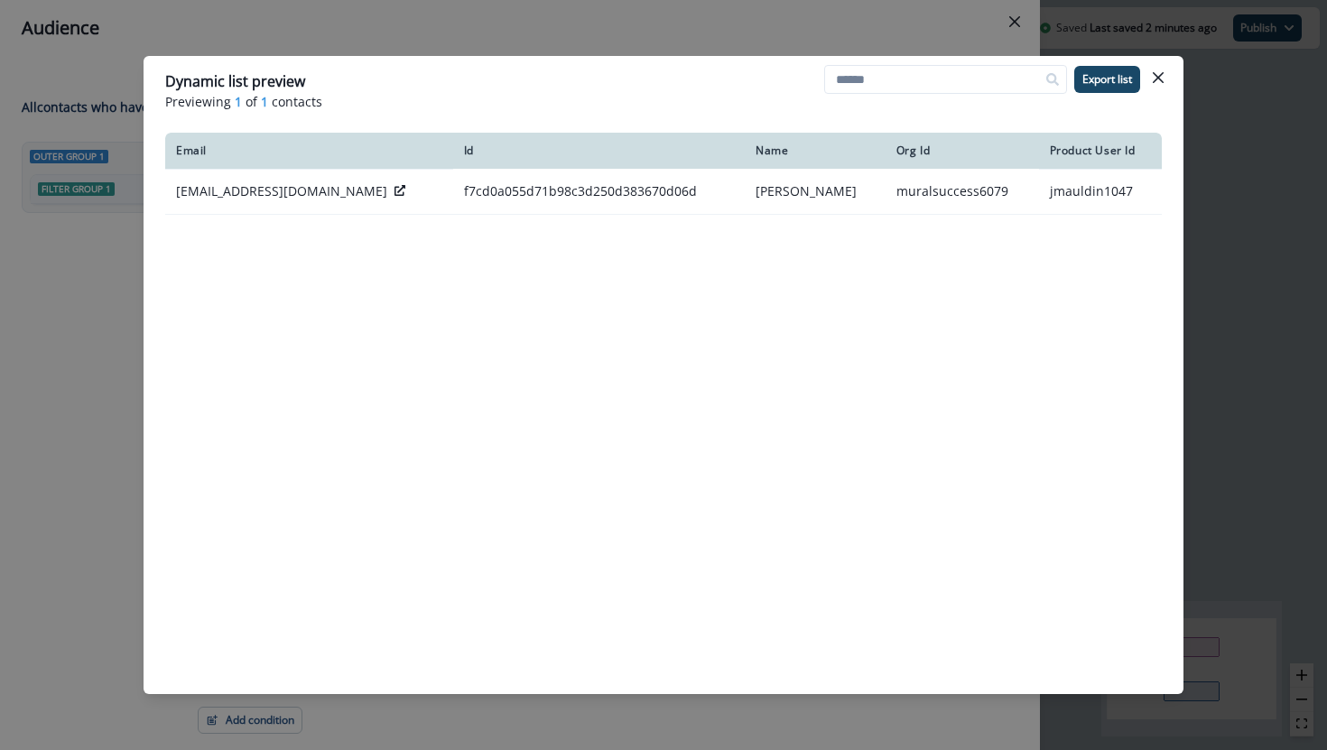
click at [1153, 79] on icon "Close" at bounding box center [1158, 77] width 11 height 11
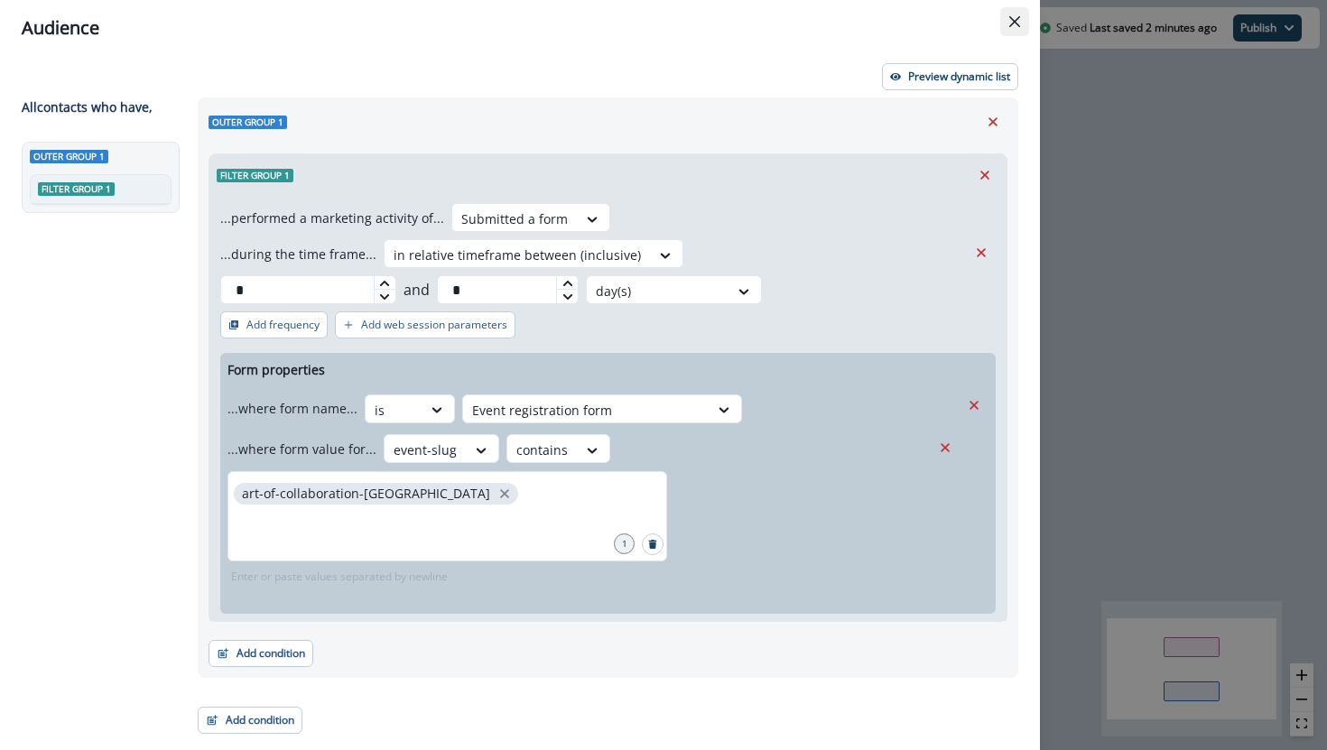
click at [1007, 20] on button "Close" at bounding box center [1014, 21] width 29 height 29
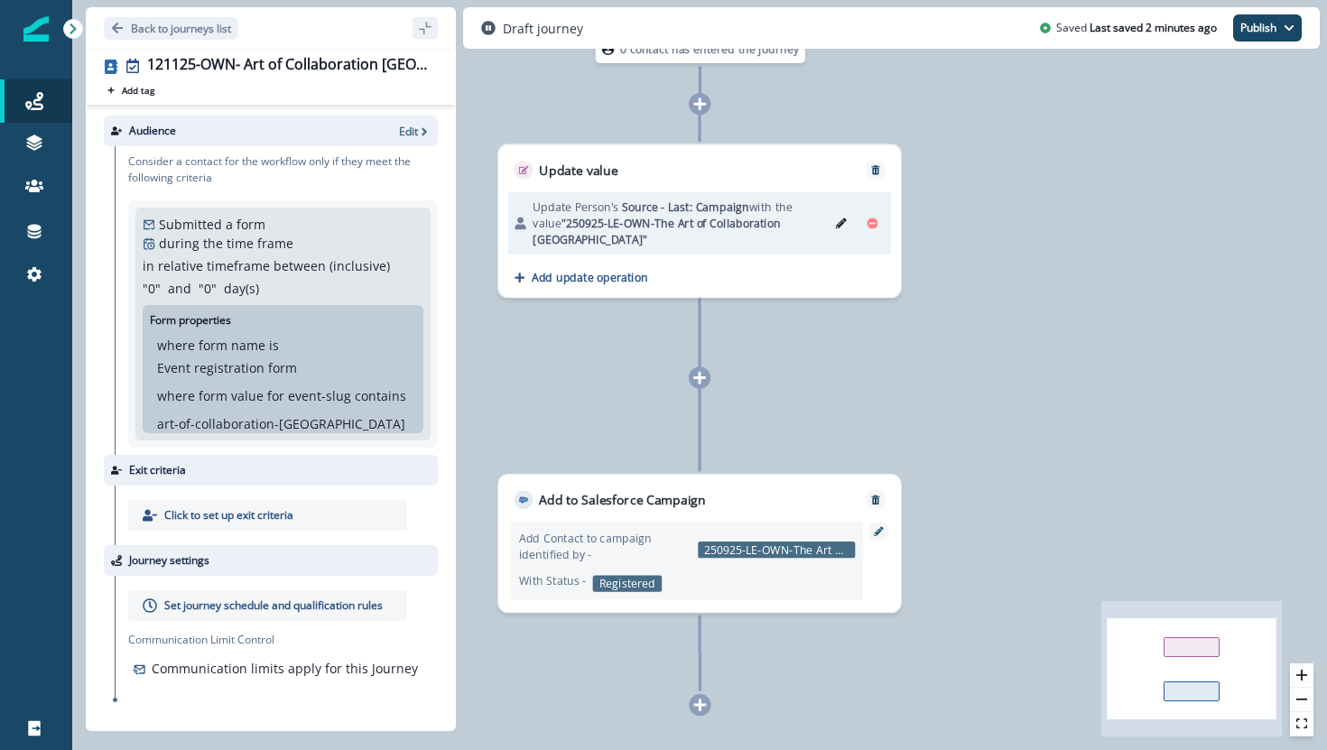
click at [248, 616] on div "Set journey schedule and qualification rules" at bounding box center [267, 605] width 279 height 31
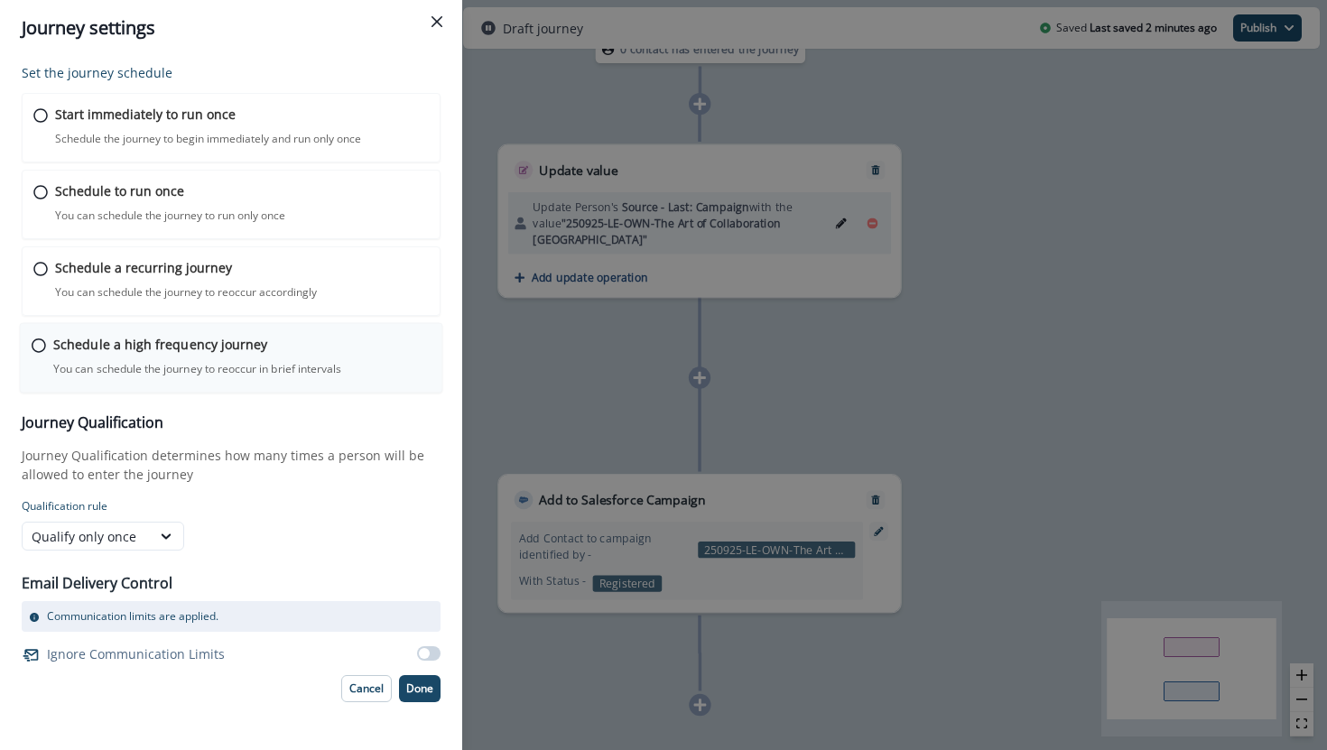
click at [38, 345] on icon at bounding box center [39, 345] width 14 height 14
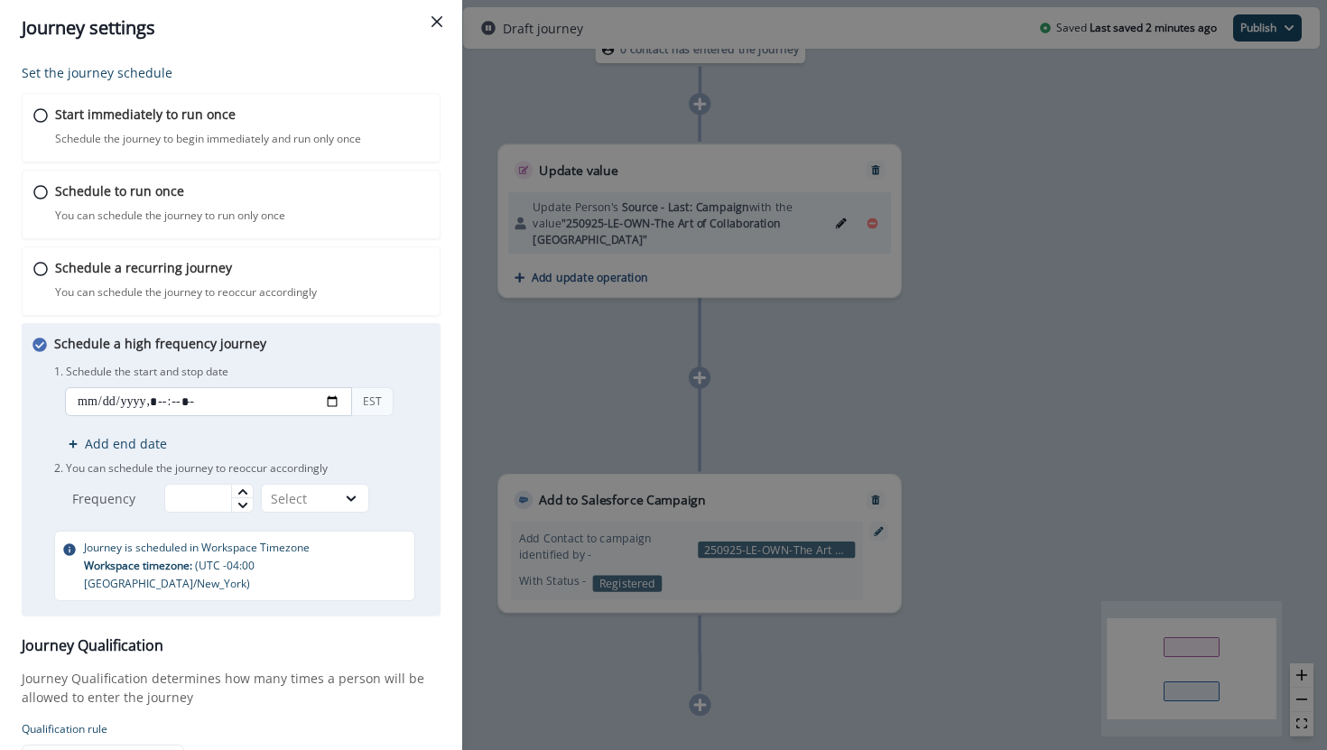
click at [329, 403] on input "datetime-local" at bounding box center [208, 401] width 287 height 29
type input "**********"
click at [335, 365] on p "1. Schedule the start and stop date" at bounding box center [241, 372] width 375 height 16
click at [124, 440] on p "Add end date" at bounding box center [126, 443] width 82 height 19
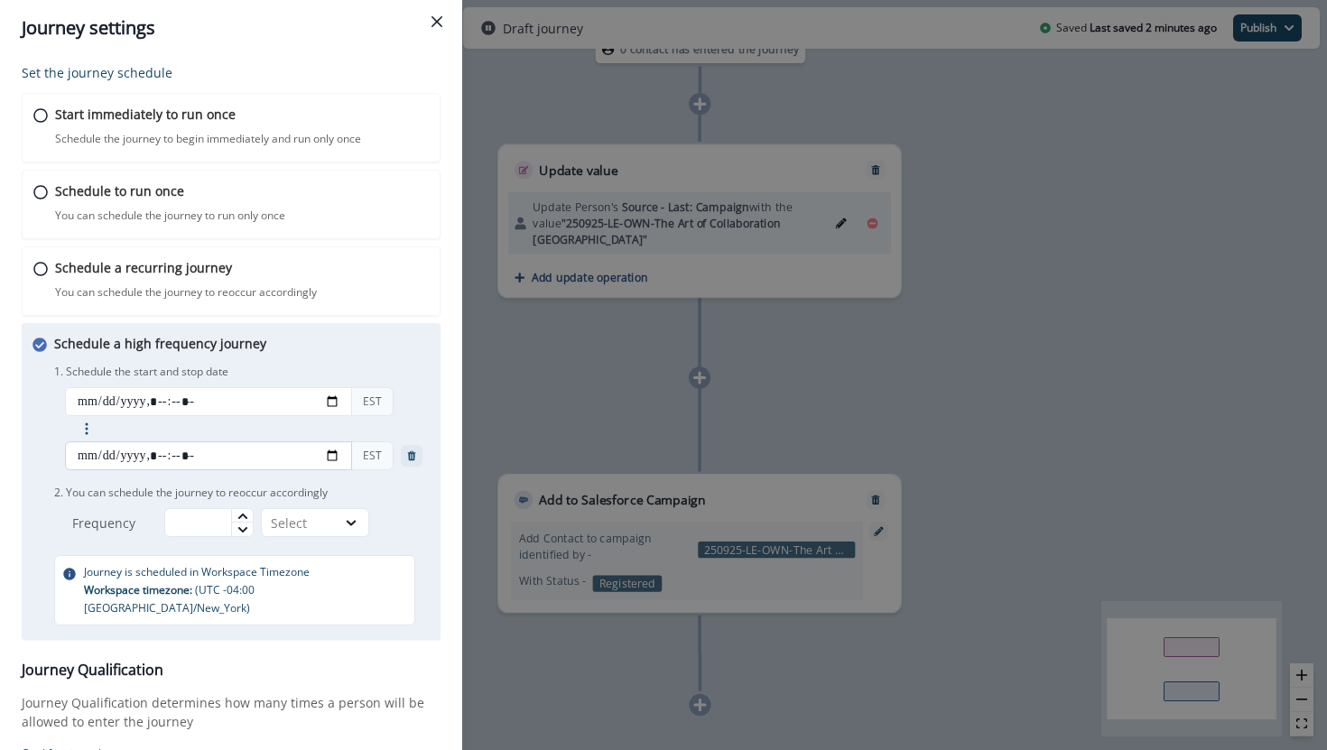
click at [338, 458] on input "datetime-local" at bounding box center [208, 455] width 287 height 29
type input "**********"
click at [431, 426] on div "Schedule a high frequency journey You can schedule the journey to reoccur in br…" at bounding box center [231, 481] width 419 height 317
click at [195, 516] on input "text" at bounding box center [208, 522] width 89 height 29
type input "**"
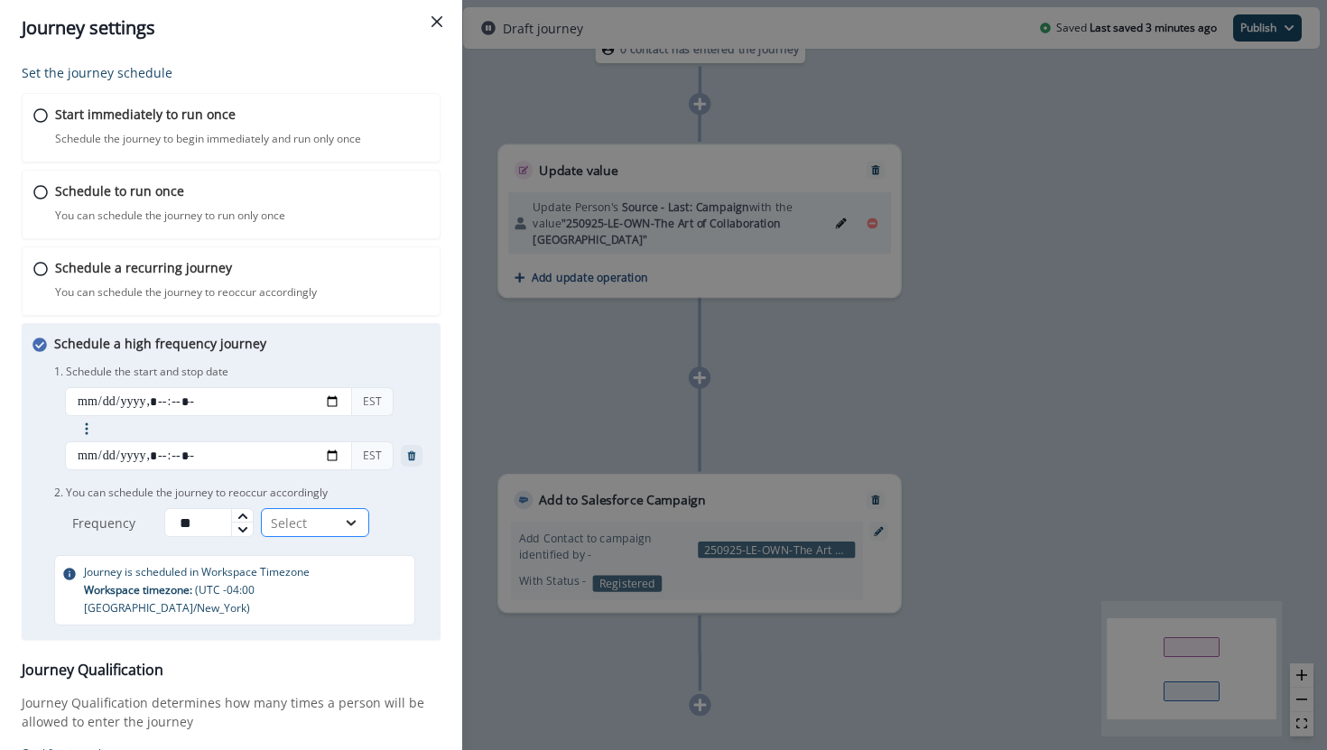
click at [349, 513] on div at bounding box center [352, 522] width 32 height 27
click at [351, 551] on div "Minutes" at bounding box center [318, 564] width 108 height 33
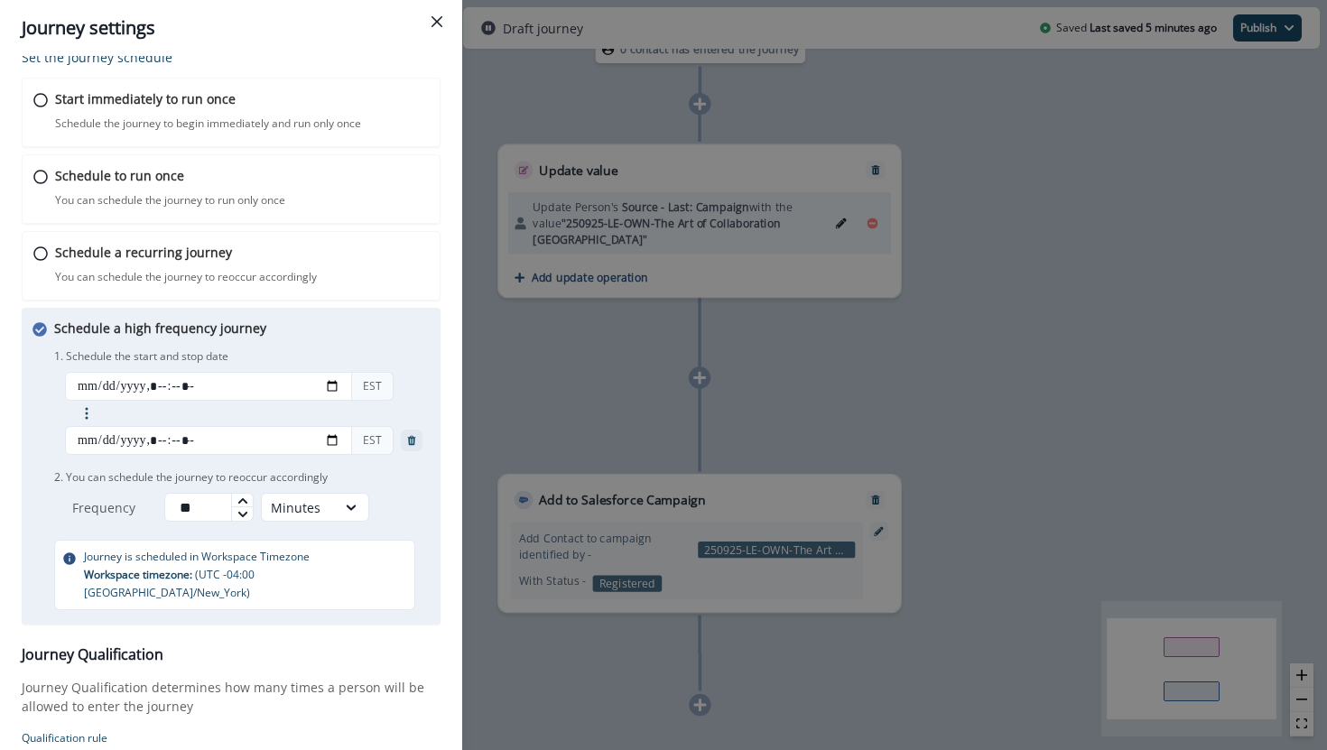
scroll to position [189, 0]
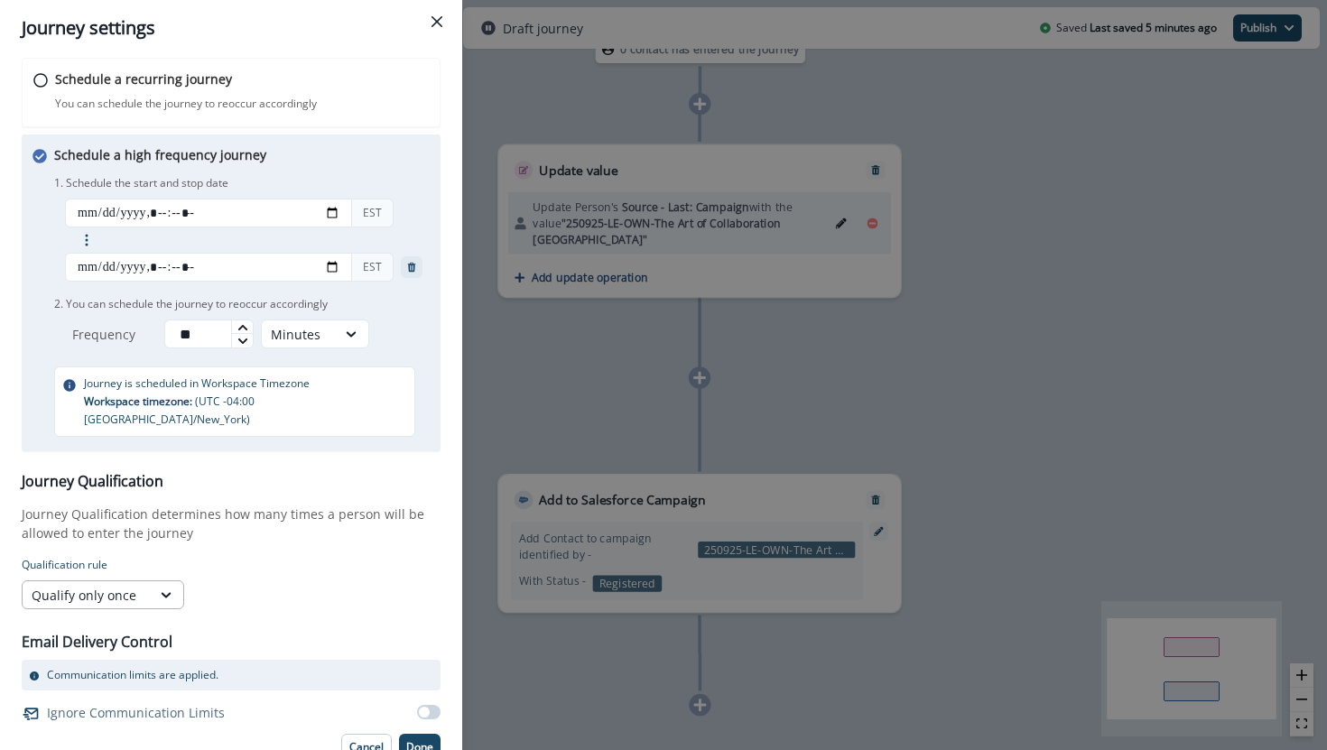
click at [137, 586] on div "Qualify only once" at bounding box center [87, 595] width 110 height 19
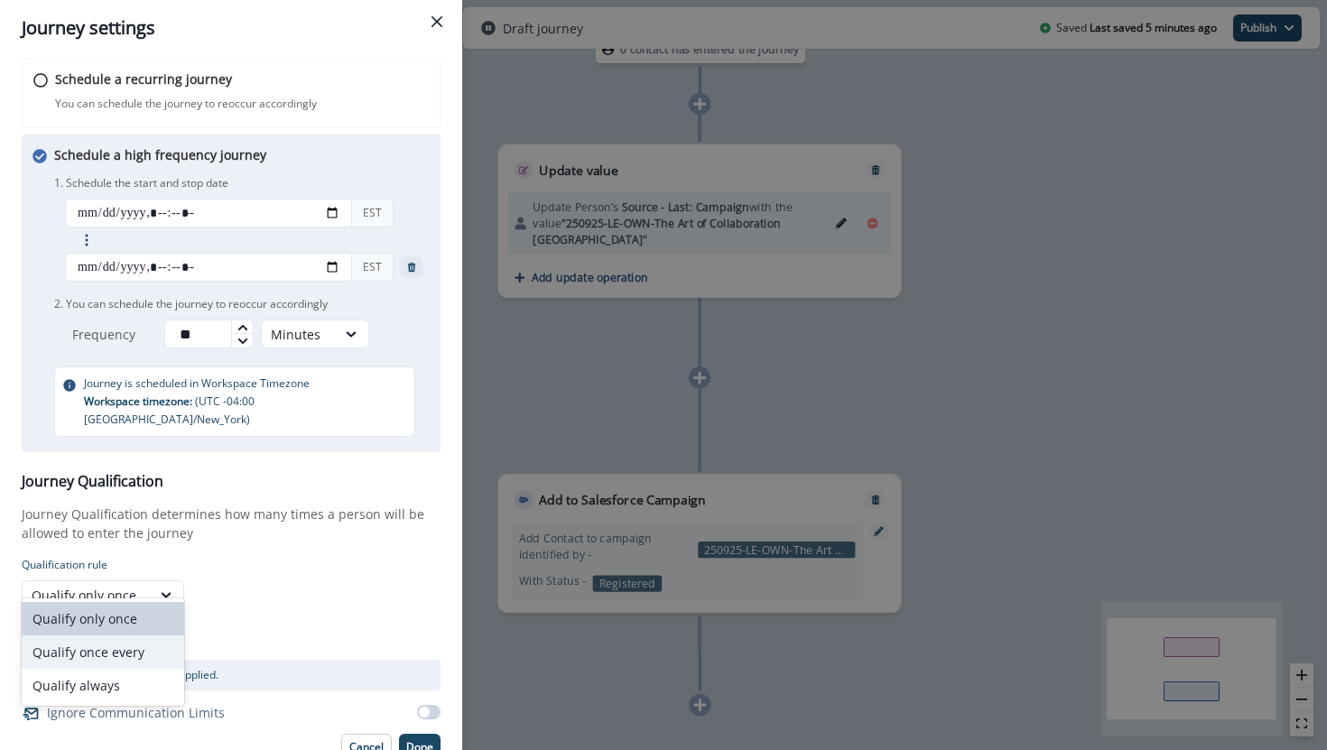
click at [130, 643] on div "Qualify once every" at bounding box center [103, 651] width 162 height 33
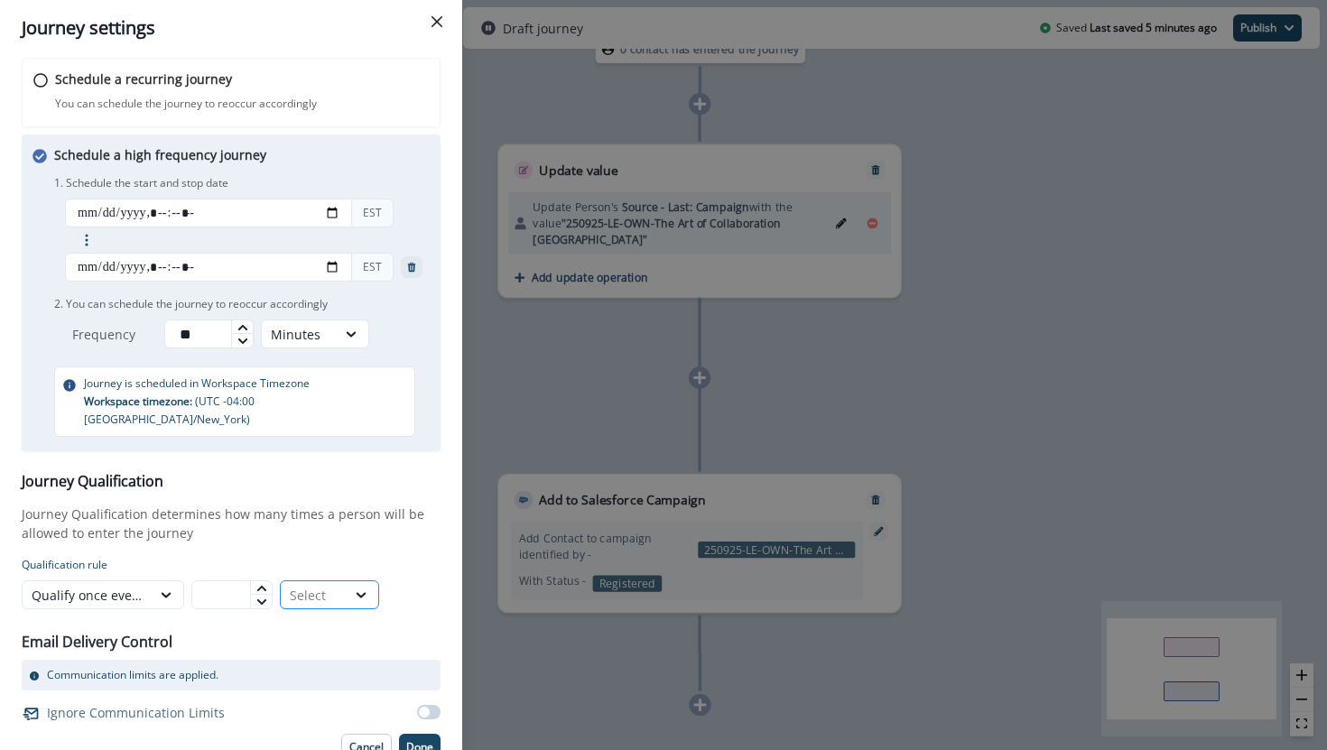
click at [309, 586] on div "Select" at bounding box center [313, 595] width 47 height 19
click at [310, 622] on div "Days" at bounding box center [329, 618] width 99 height 33
type input "*"
click at [265, 586] on icon at bounding box center [260, 588] width 9 height 5
click at [414, 741] on p "Done" at bounding box center [419, 747] width 27 height 13
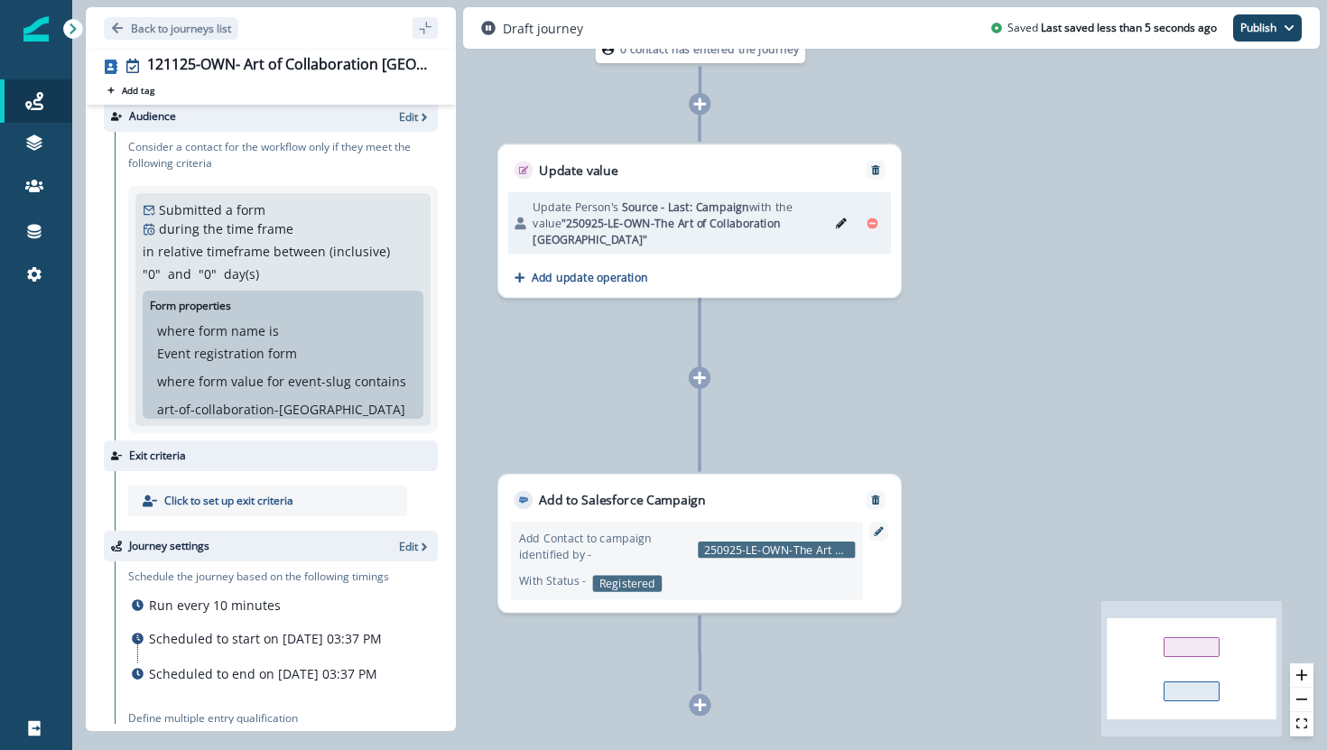
scroll to position [0, 0]
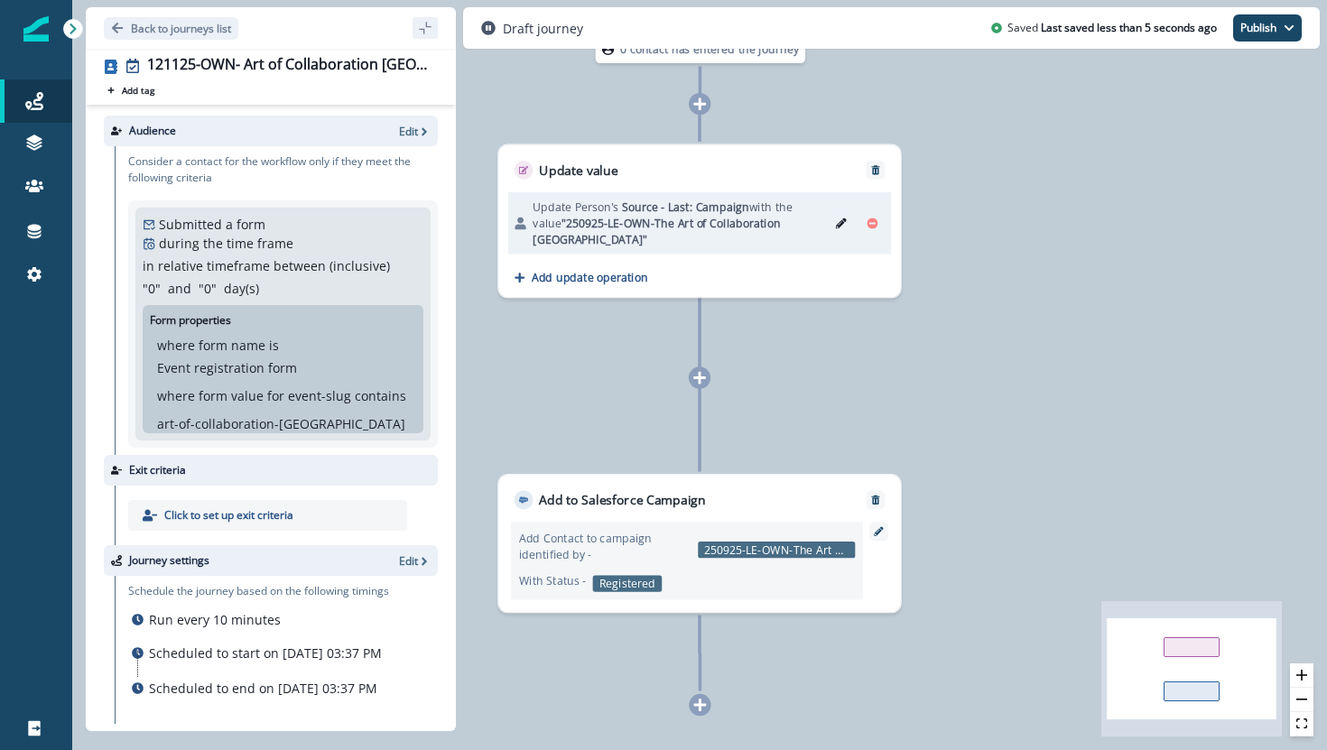
click at [842, 218] on icon "Edit" at bounding box center [841, 223] width 11 height 11
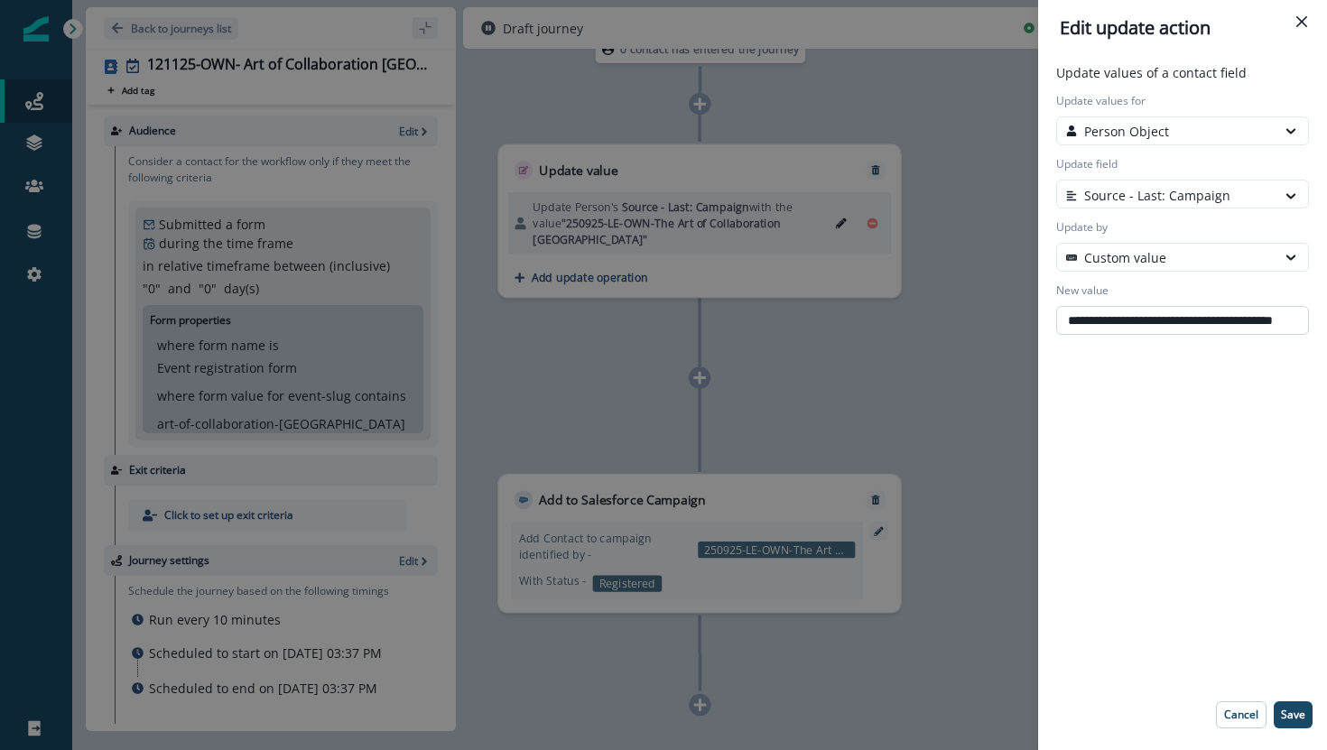
click at [1101, 316] on input "**********" at bounding box center [1182, 320] width 253 height 29
paste input "***"
type input "**********"
click at [1291, 721] on button "Save" at bounding box center [1292, 714] width 39 height 27
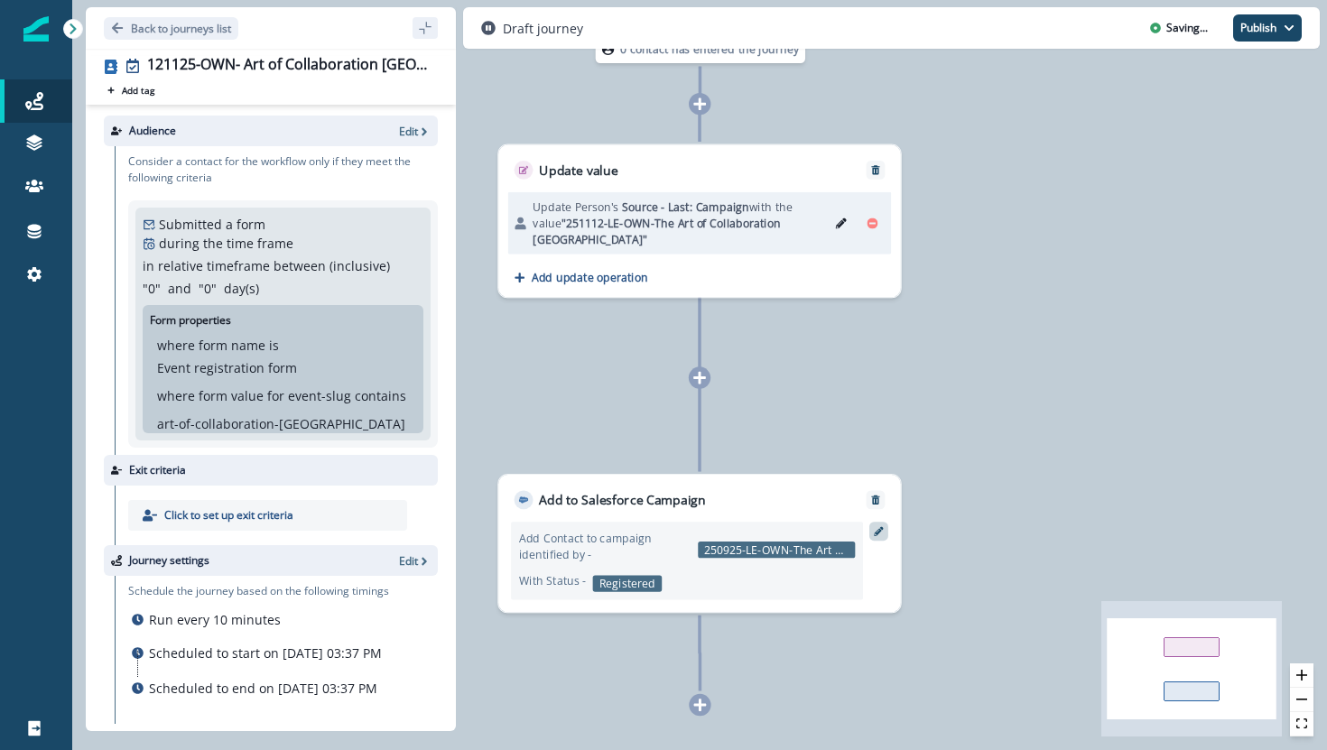
click at [872, 537] on div at bounding box center [878, 531] width 19 height 19
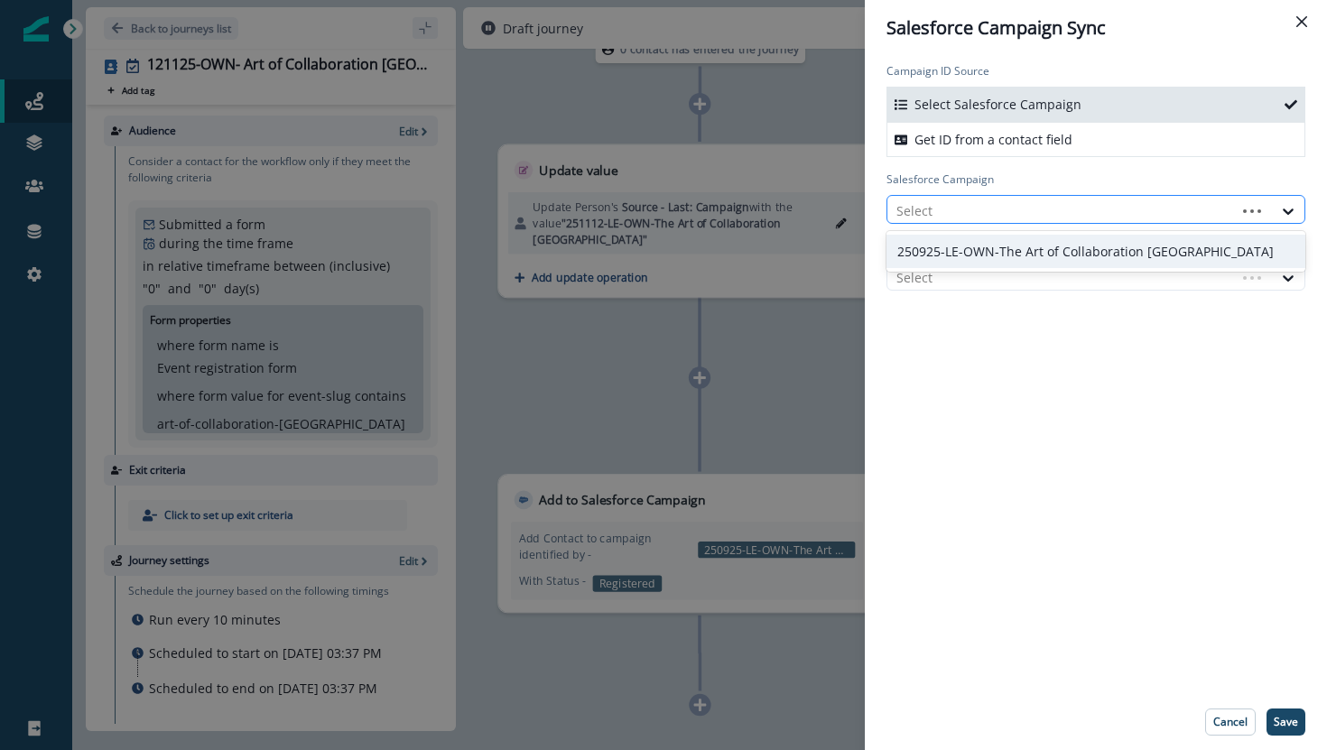
click at [958, 207] on div at bounding box center [1061, 210] width 330 height 23
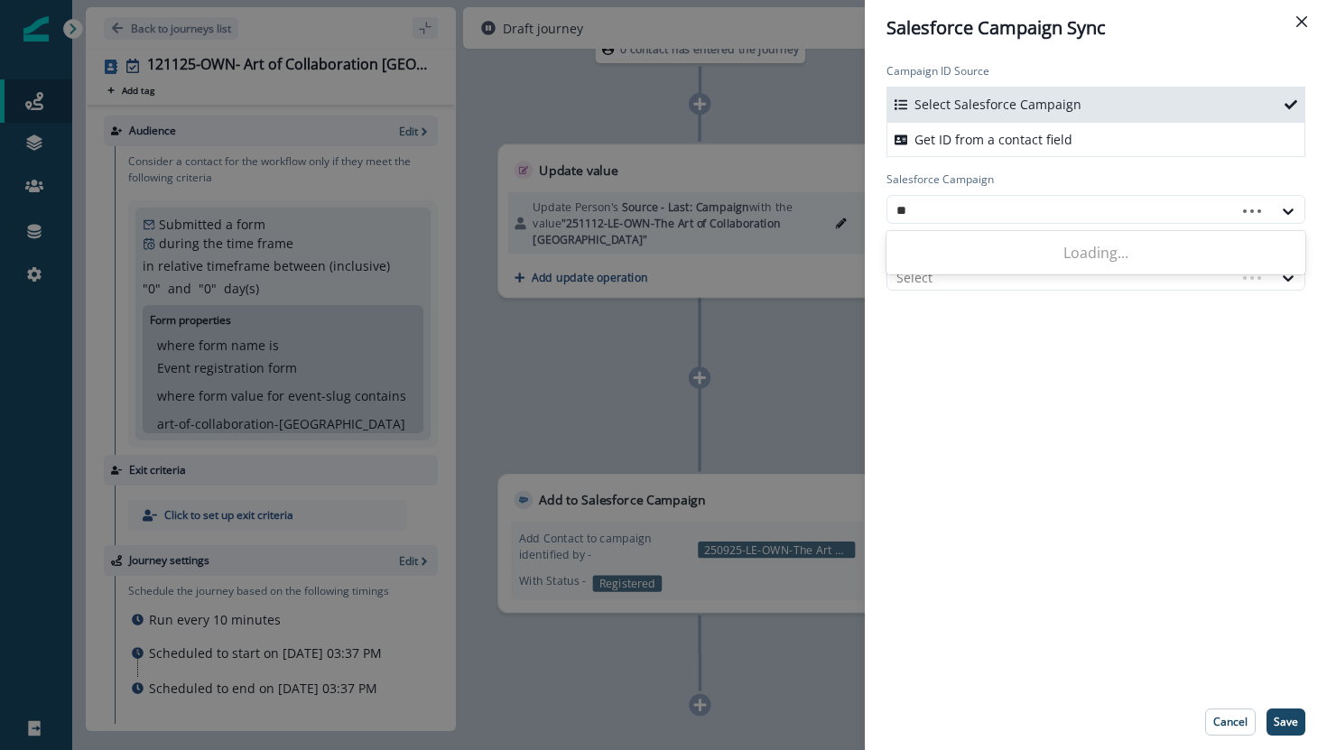
type input "***"
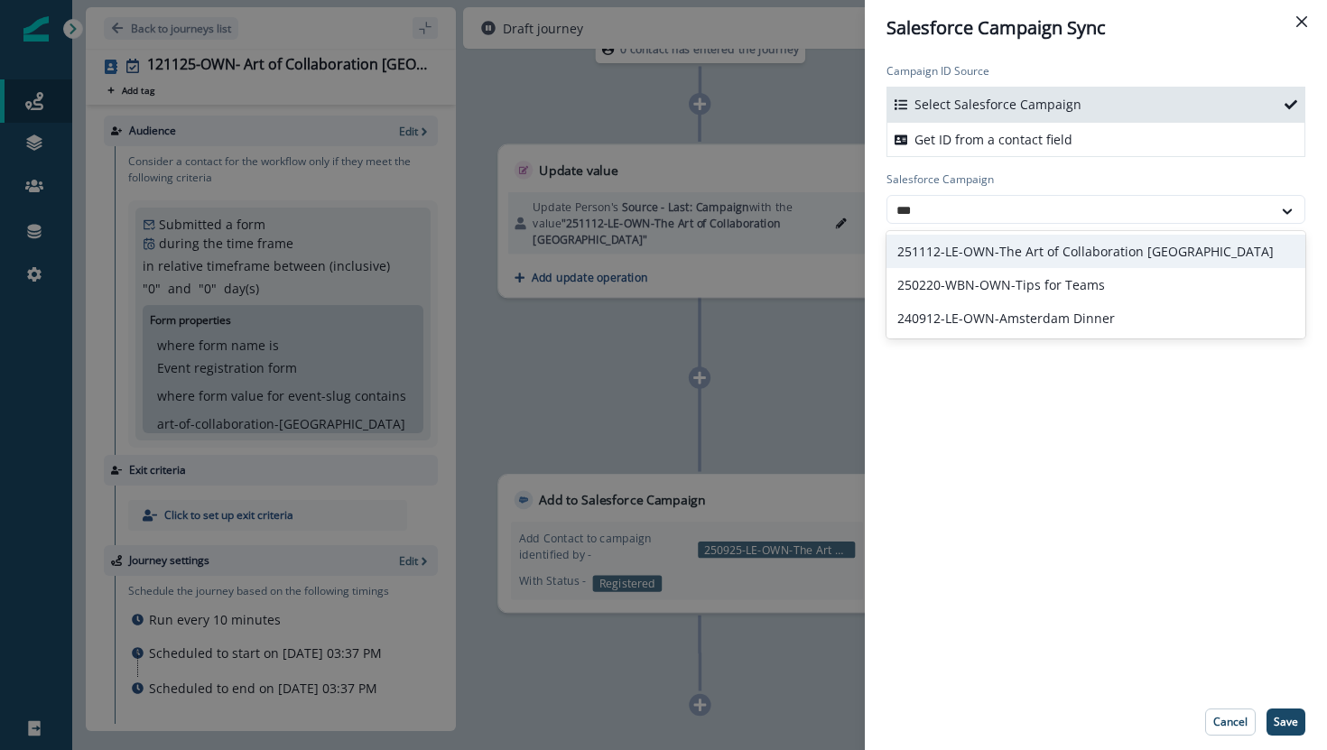
click at [1081, 246] on div "251112-LE-OWN-The Art of Collaboration Amsterdam" at bounding box center [1095, 251] width 419 height 33
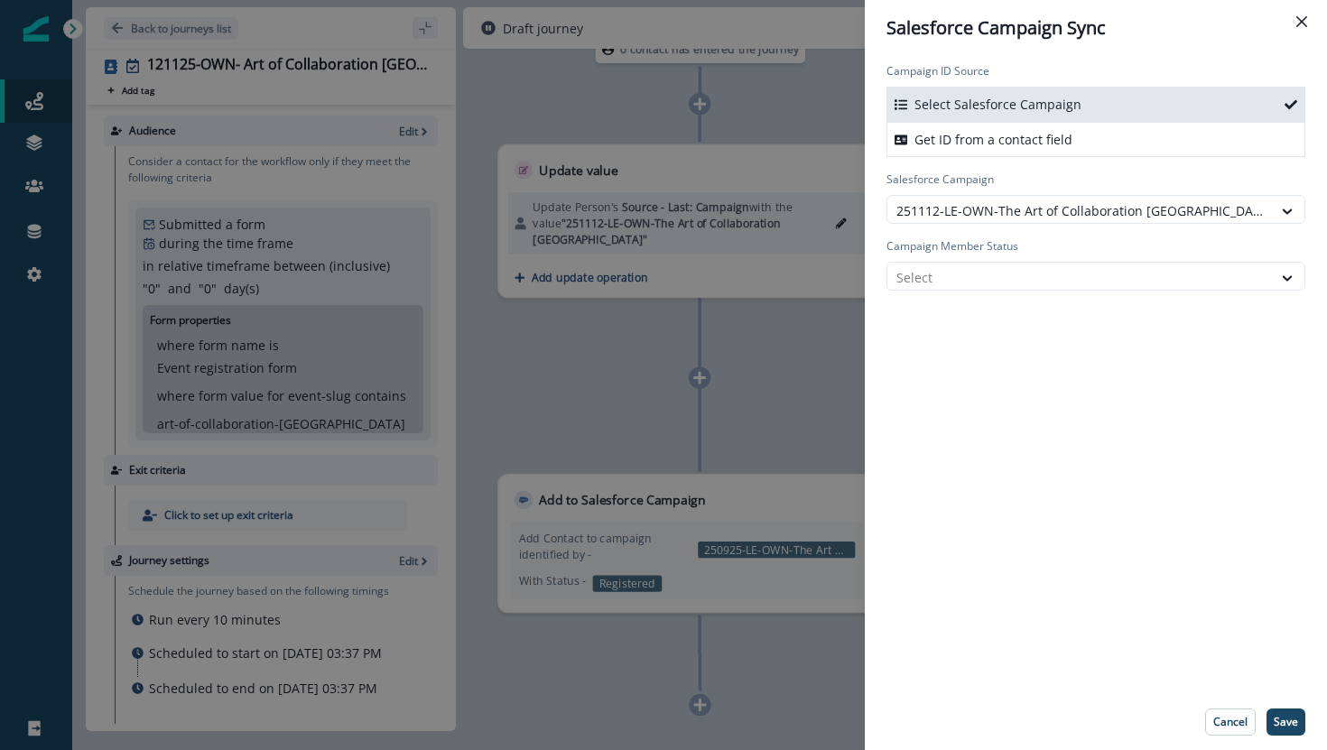
click at [1081, 246] on label "Campaign Member Status" at bounding box center [1090, 246] width 408 height 16
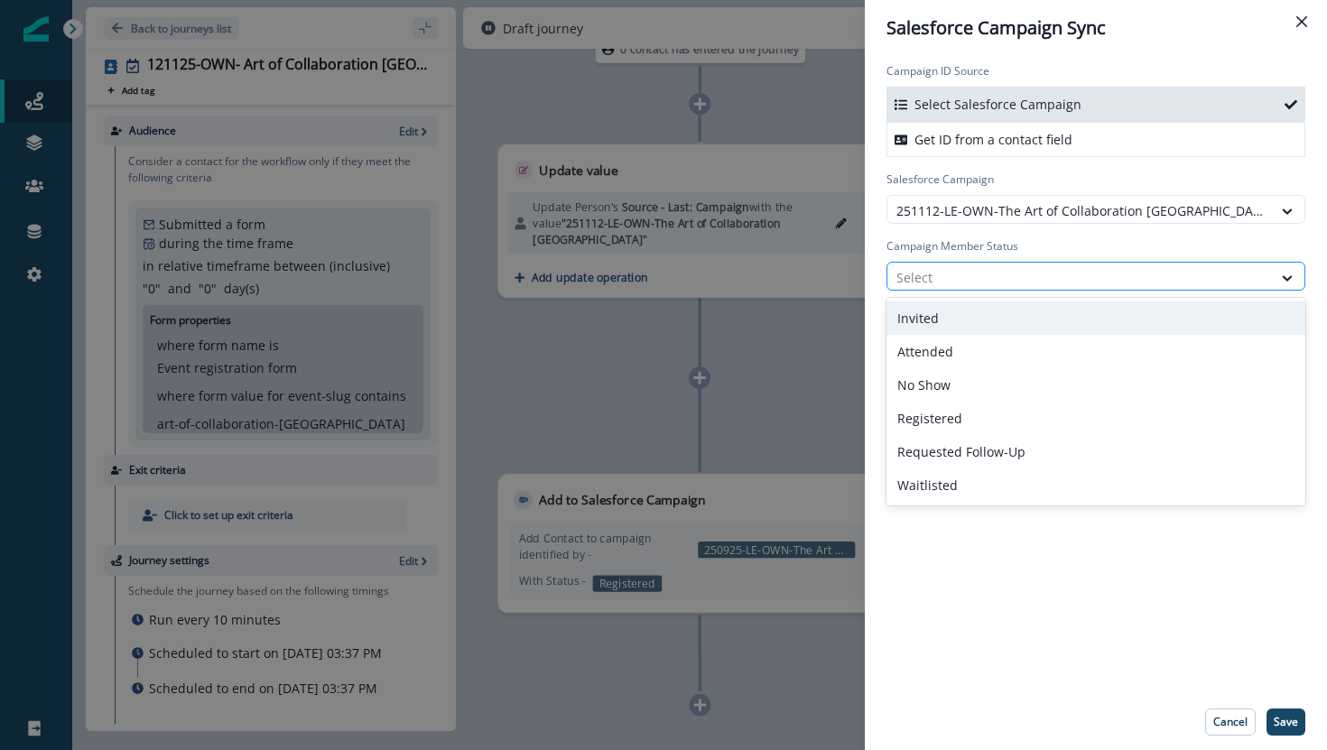
click at [1081, 264] on div "Select" at bounding box center [1079, 278] width 384 height 30
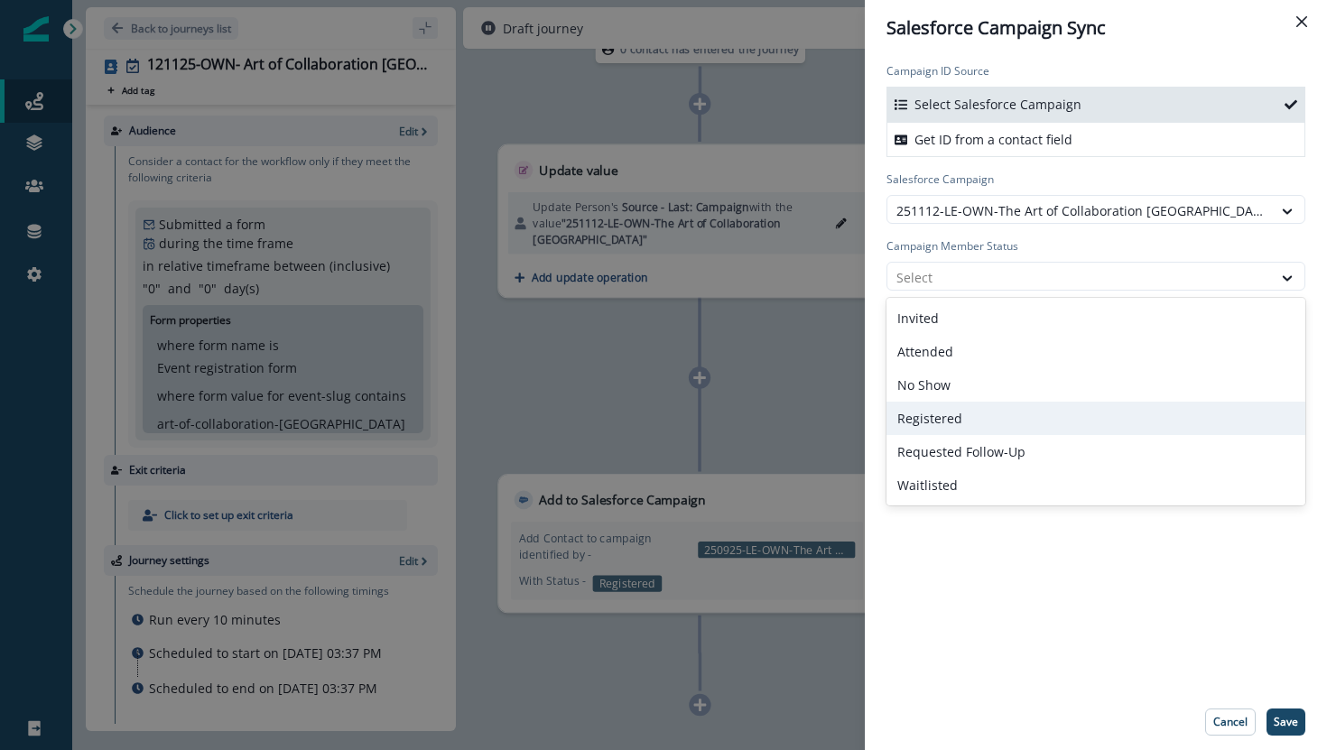
click at [1021, 418] on div "Registered" at bounding box center [1095, 418] width 419 height 33
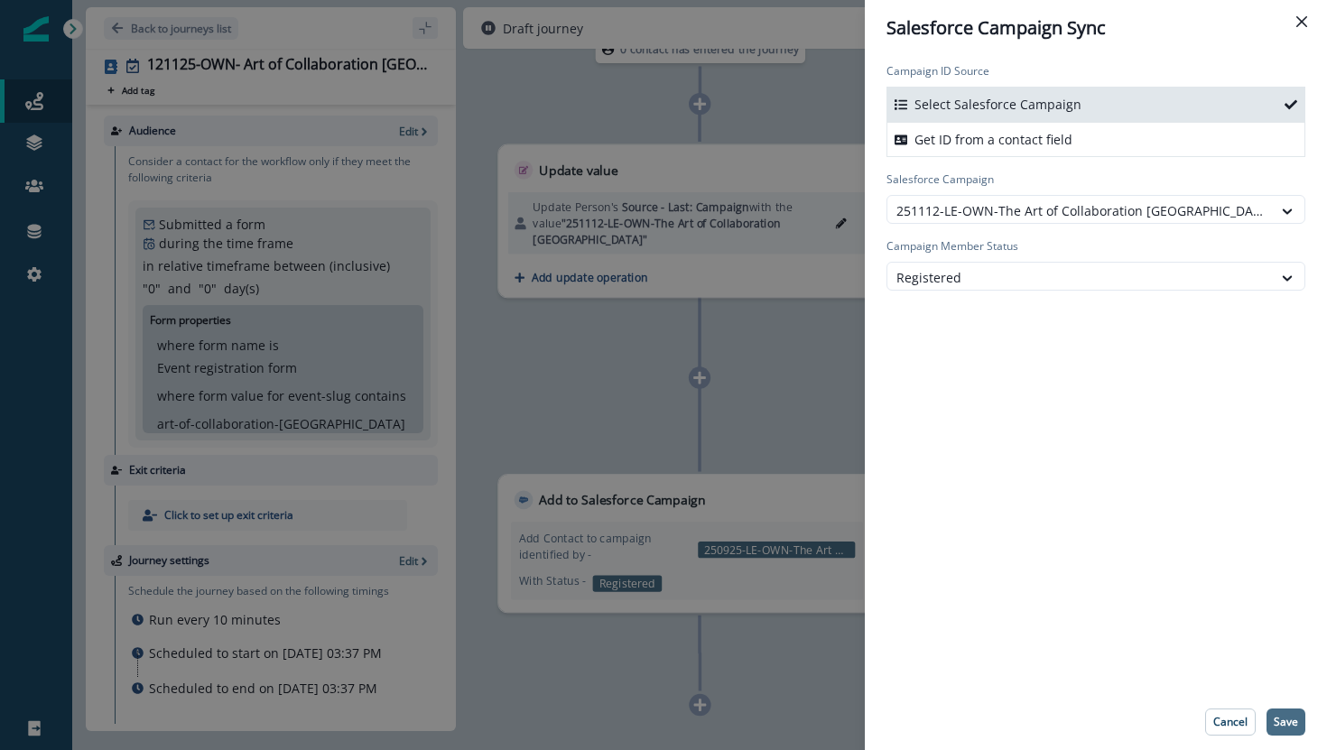
click at [1296, 720] on p "Save" at bounding box center [1285, 722] width 24 height 13
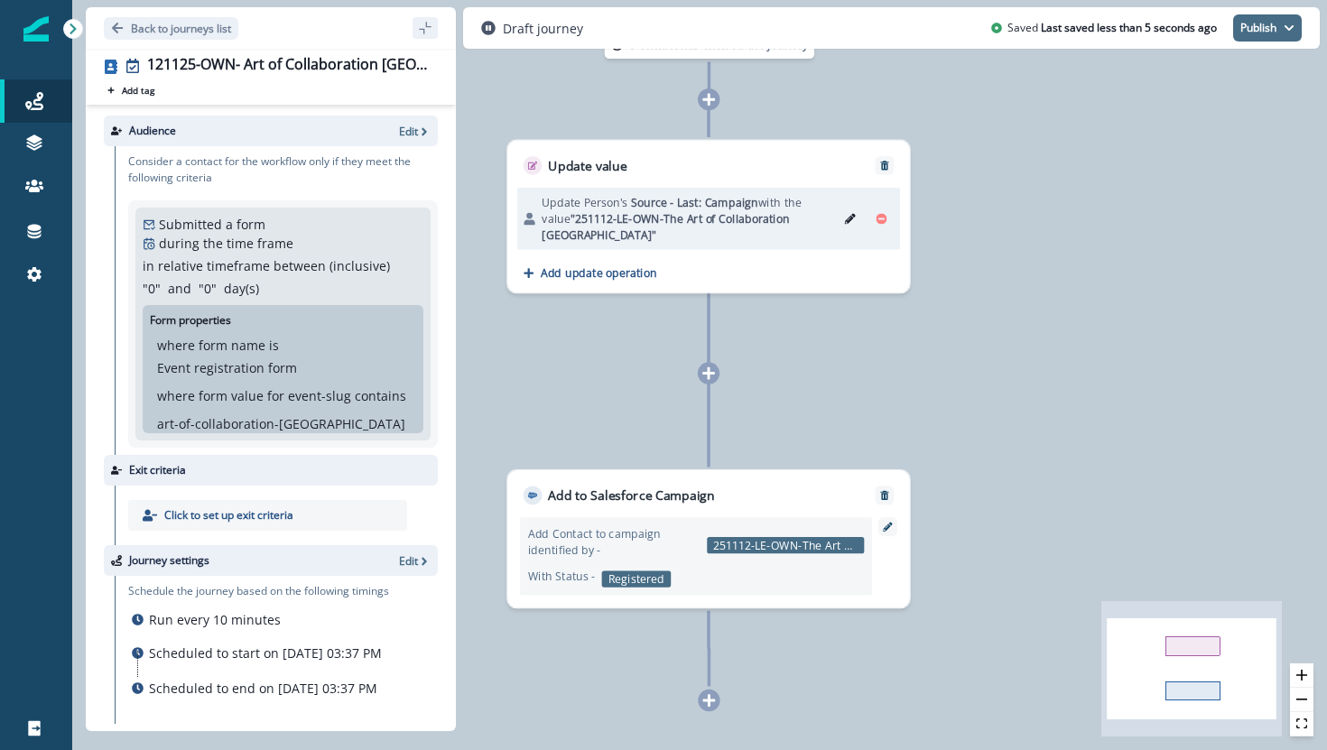
click at [1290, 30] on icon "button" at bounding box center [1288, 28] width 11 height 11
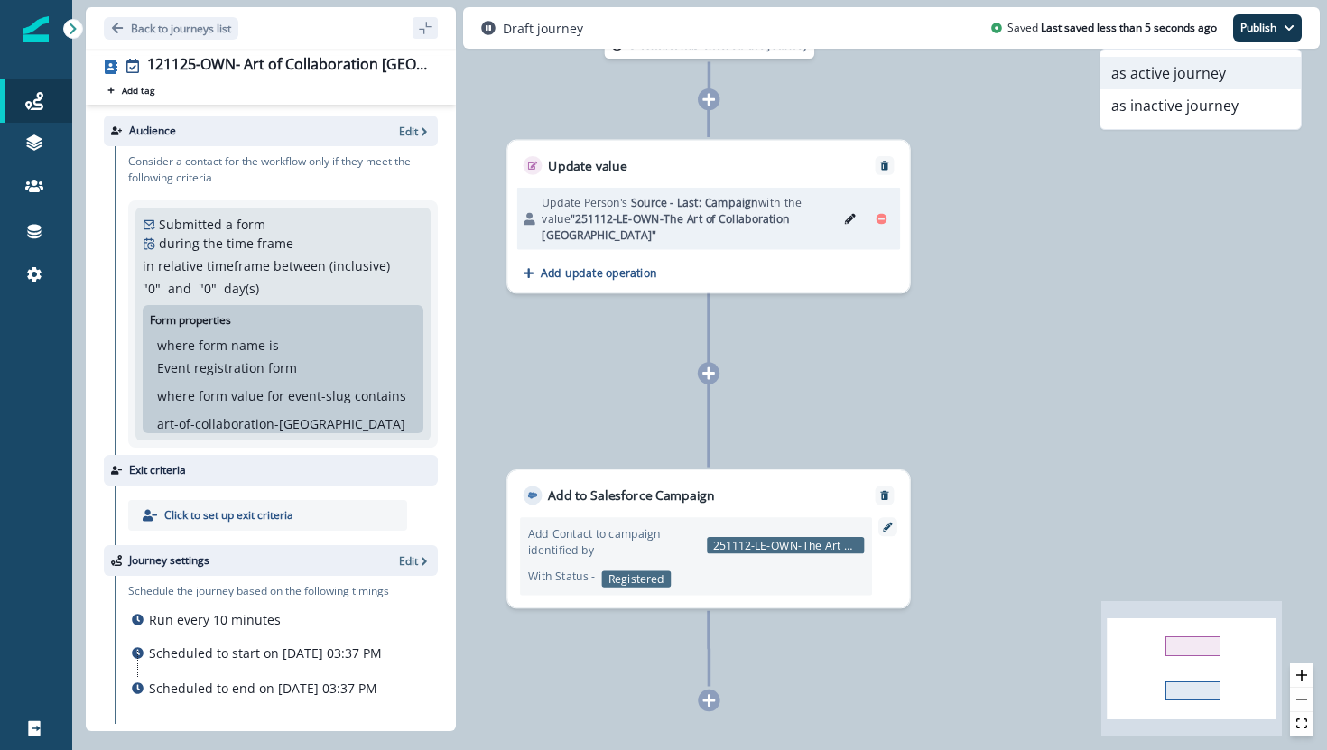
click at [1248, 60] on button "as active journey" at bounding box center [1200, 73] width 200 height 32
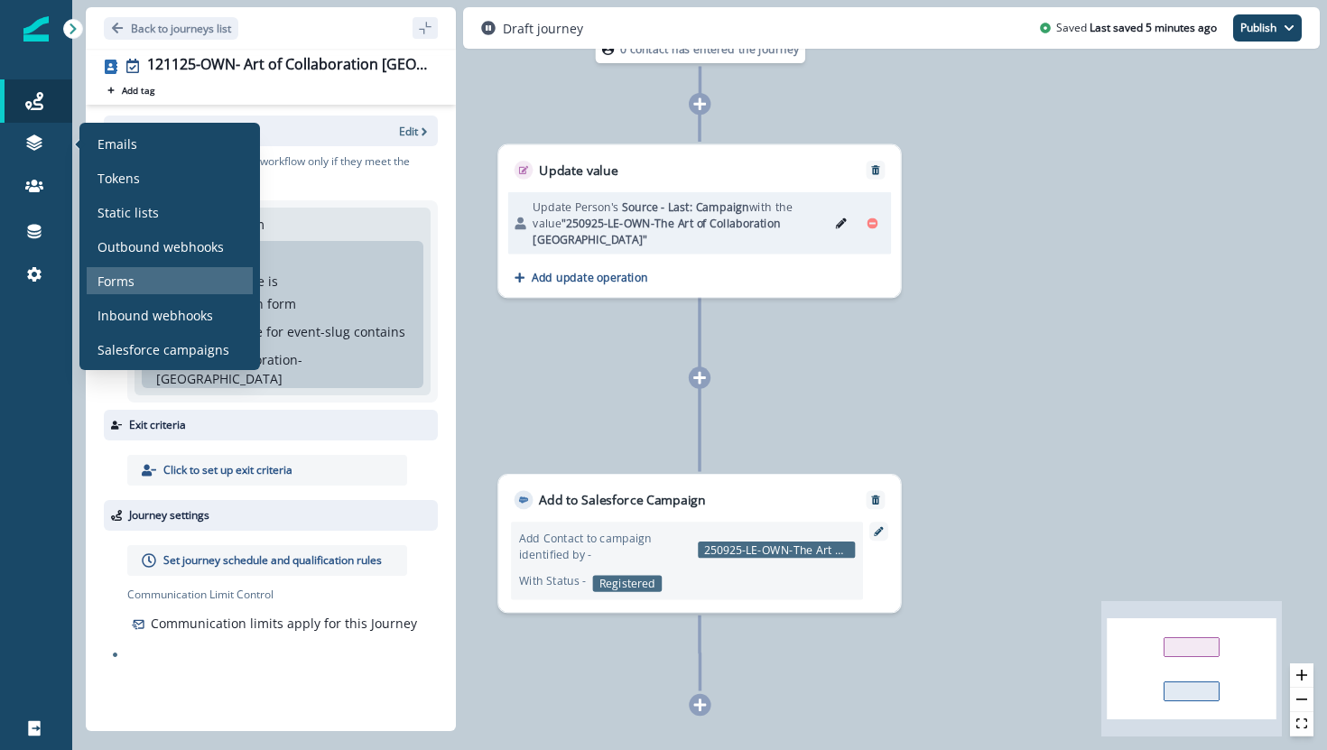
click at [117, 281] on p "Forms" at bounding box center [115, 281] width 37 height 19
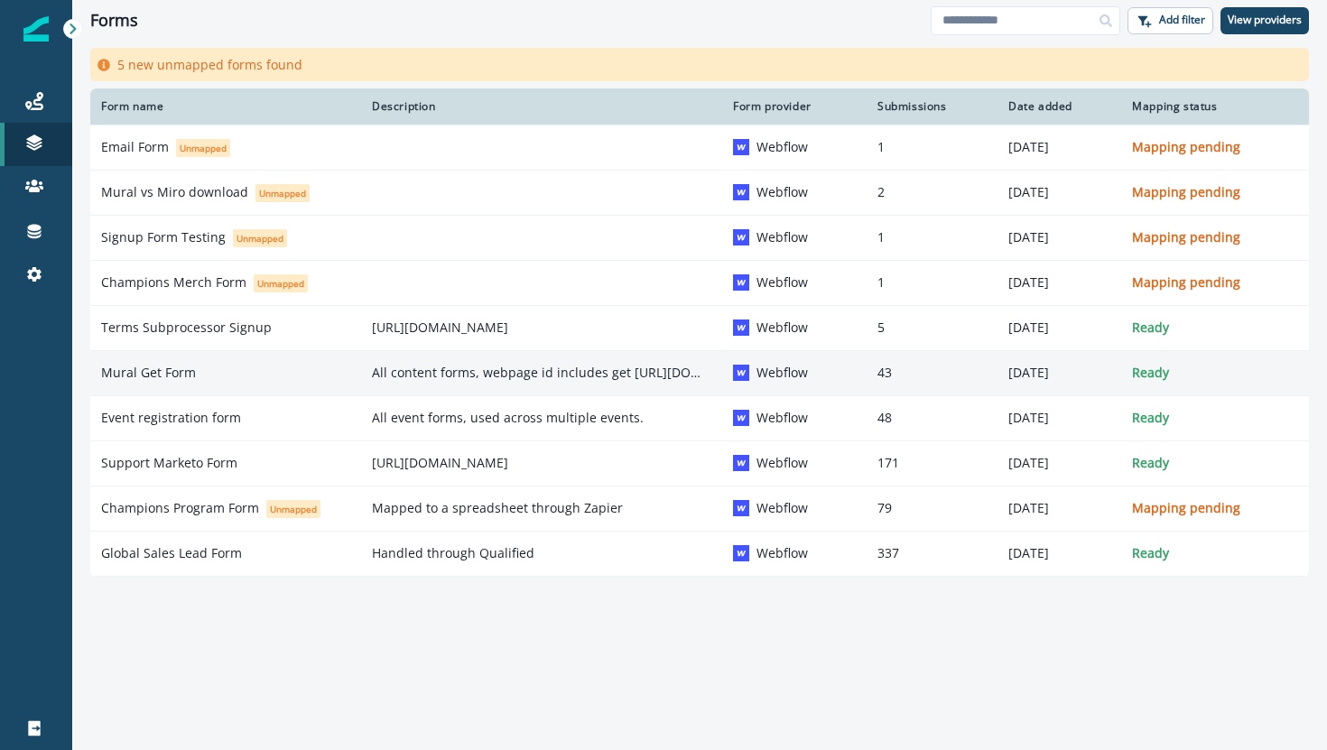
click at [214, 366] on div "Mural Get Form" at bounding box center [225, 373] width 249 height 18
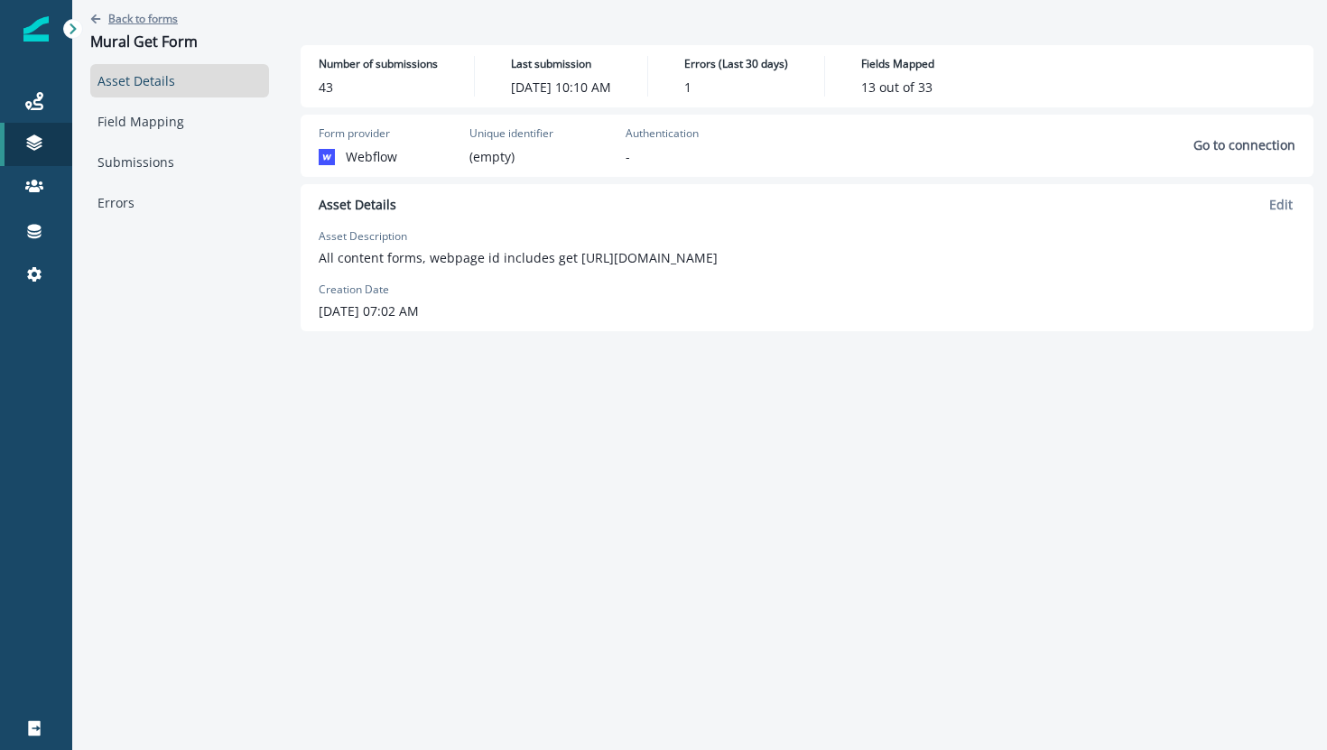
click at [129, 19] on p "Back to forms" at bounding box center [142, 18] width 69 height 15
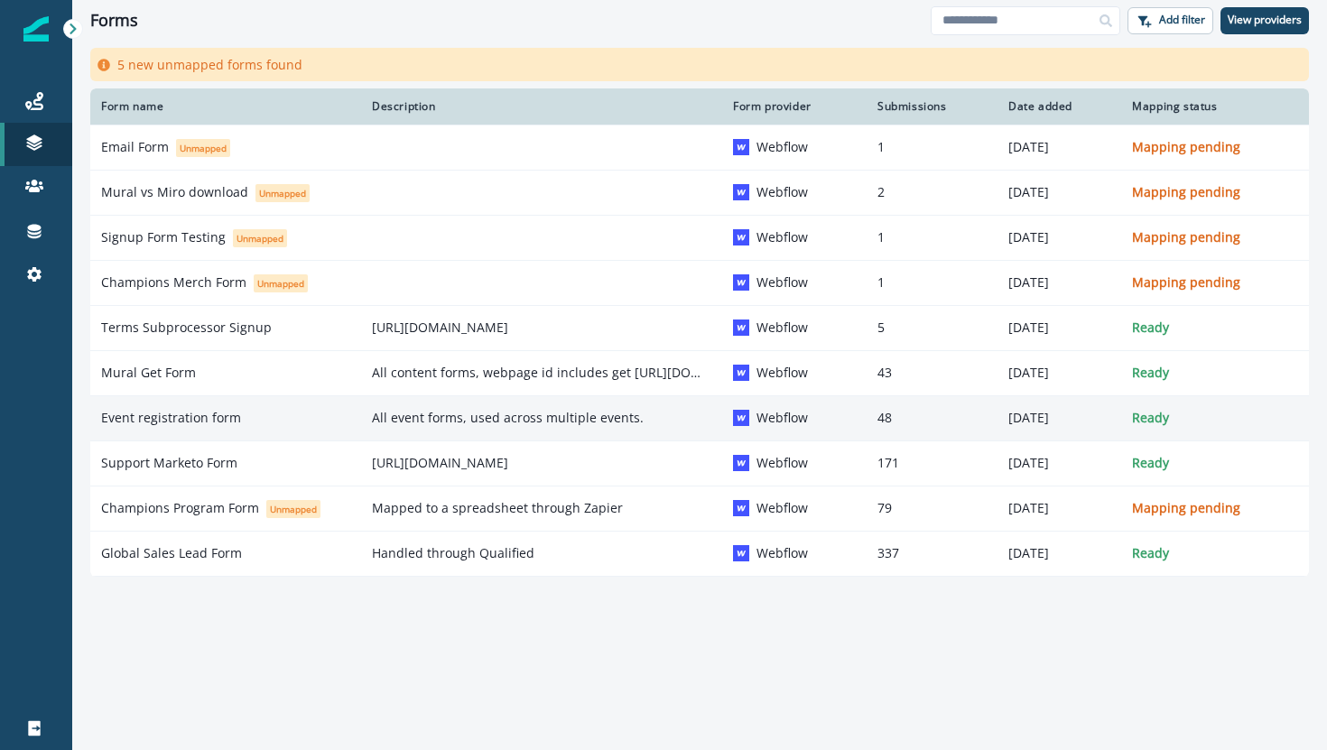
click at [184, 424] on p "Event registration form" at bounding box center [171, 418] width 140 height 18
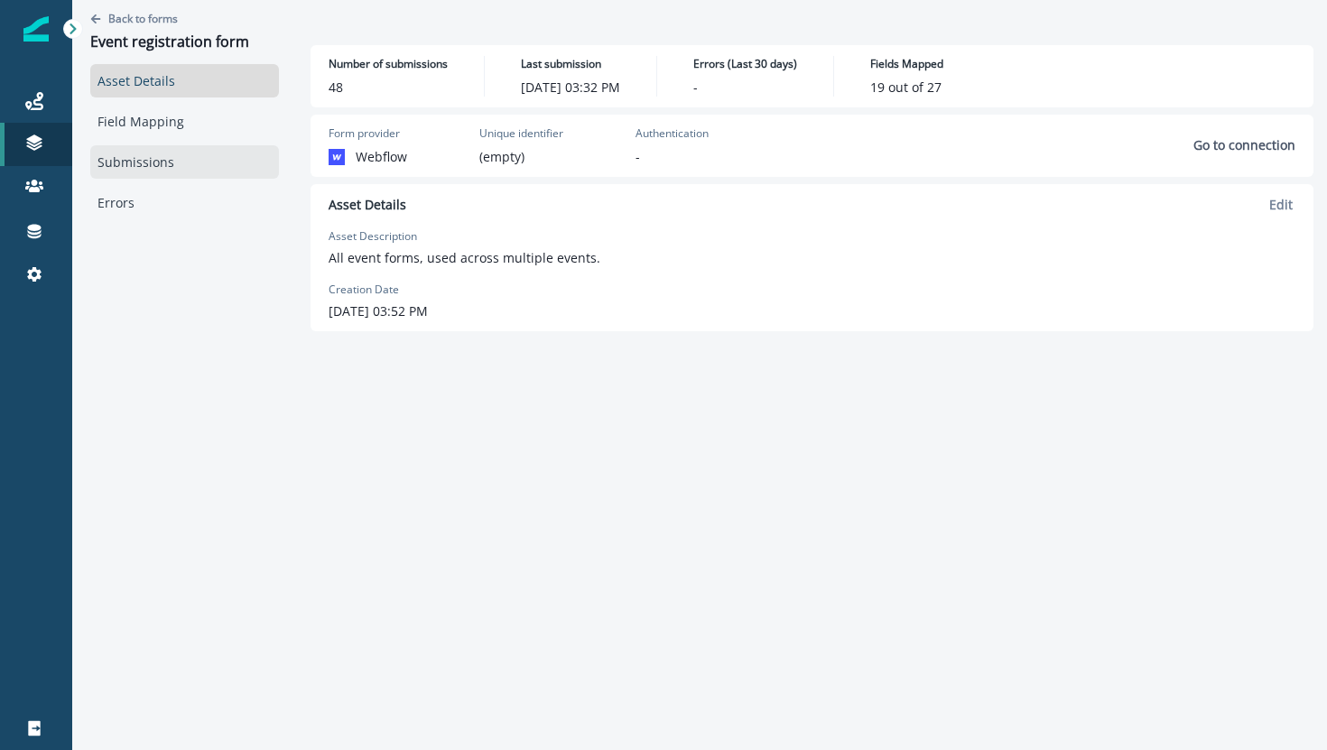
click at [125, 162] on link "Submissions" at bounding box center [184, 161] width 189 height 33
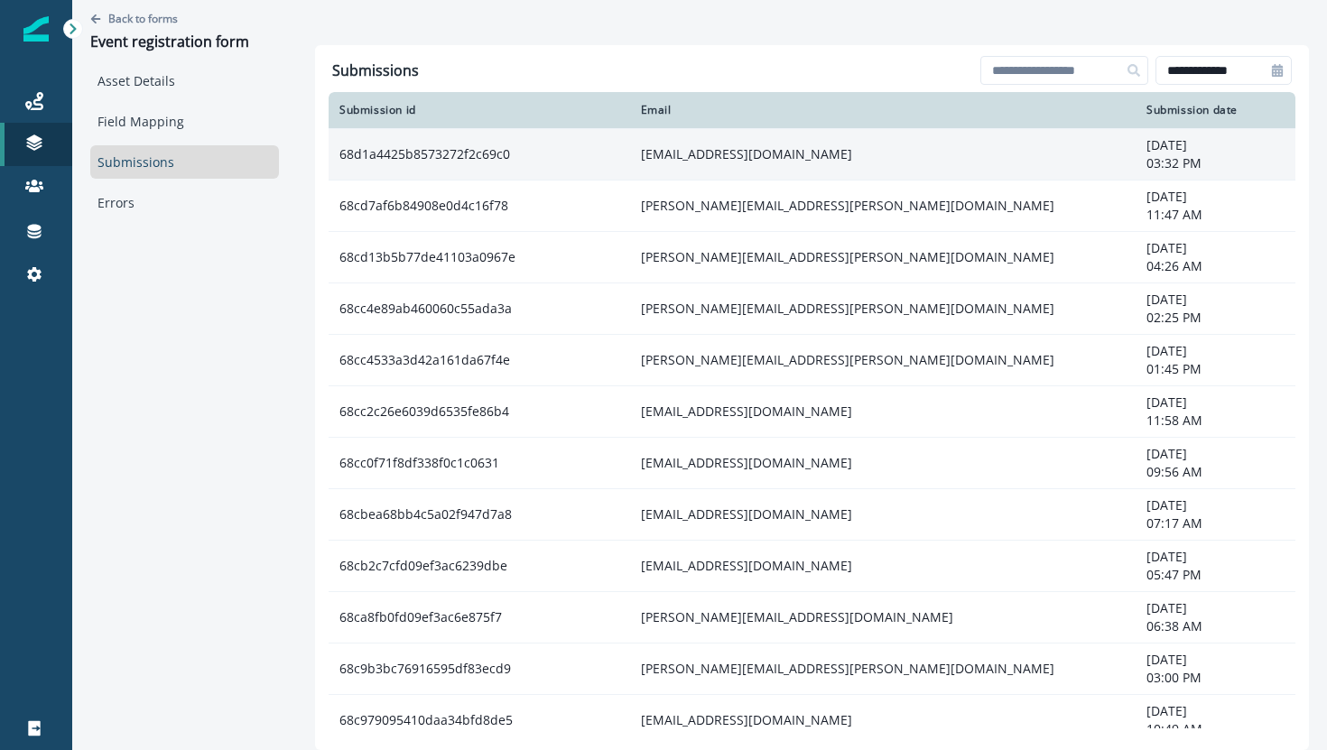
click at [478, 169] on td "68d1a4425b8573272f2c69c0" at bounding box center [479, 153] width 301 height 51
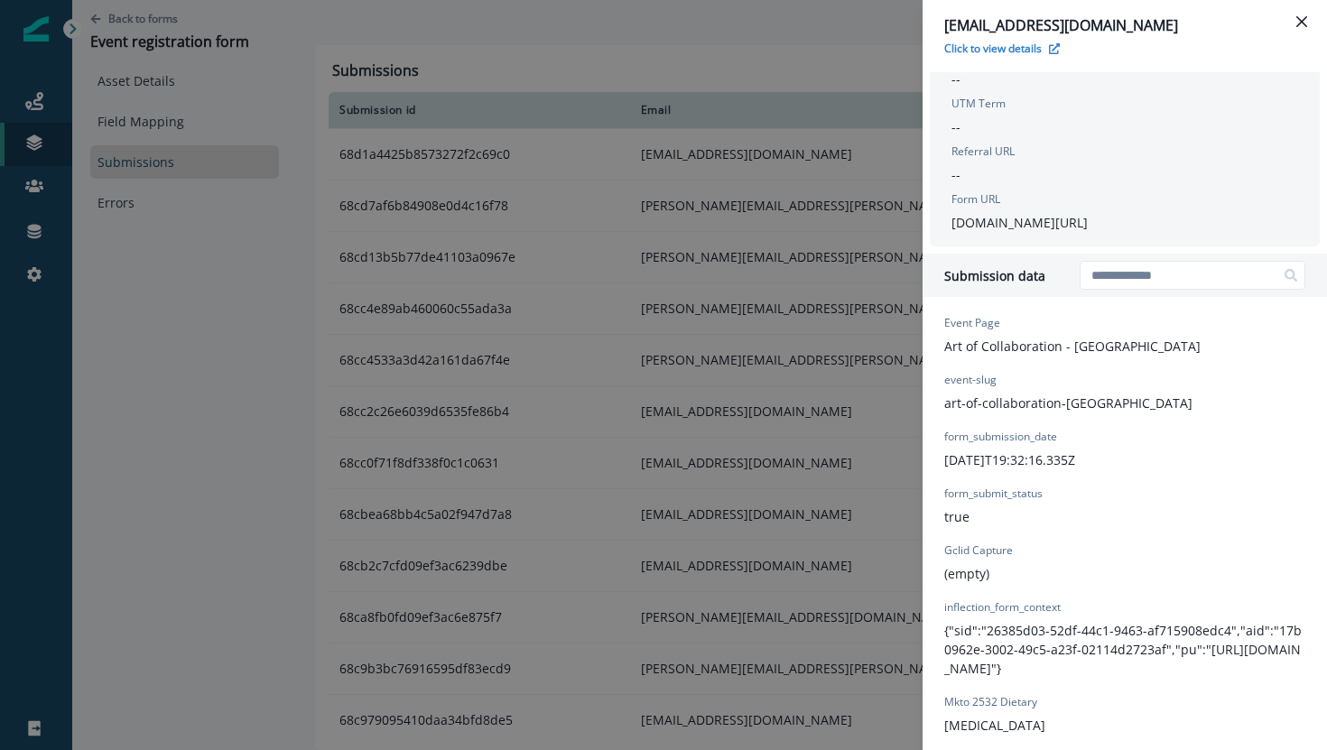
scroll to position [449, 0]
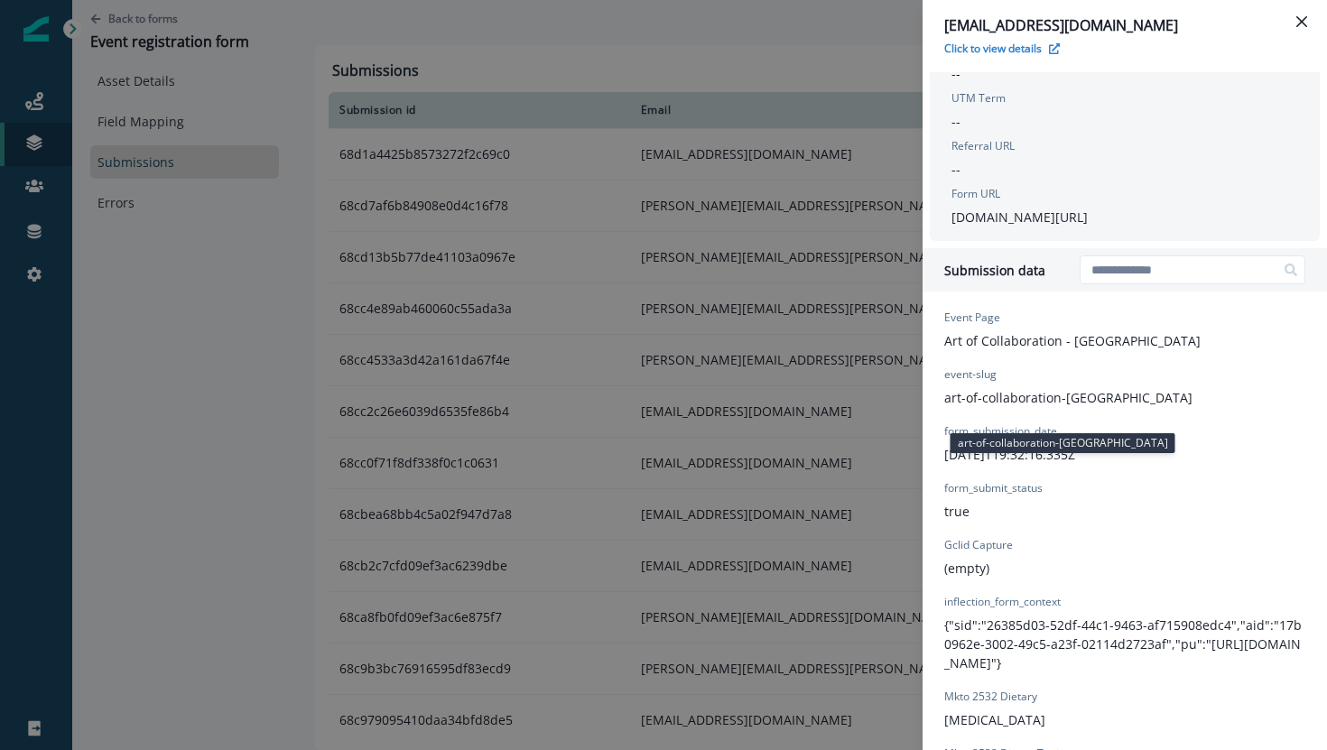
drag, startPoint x: 1134, startPoint y: 413, endPoint x: 948, endPoint y: 418, distance: 186.9
copy p "art-of-collaboration-amsterdam"
